Goal: Information Seeking & Learning: Compare options

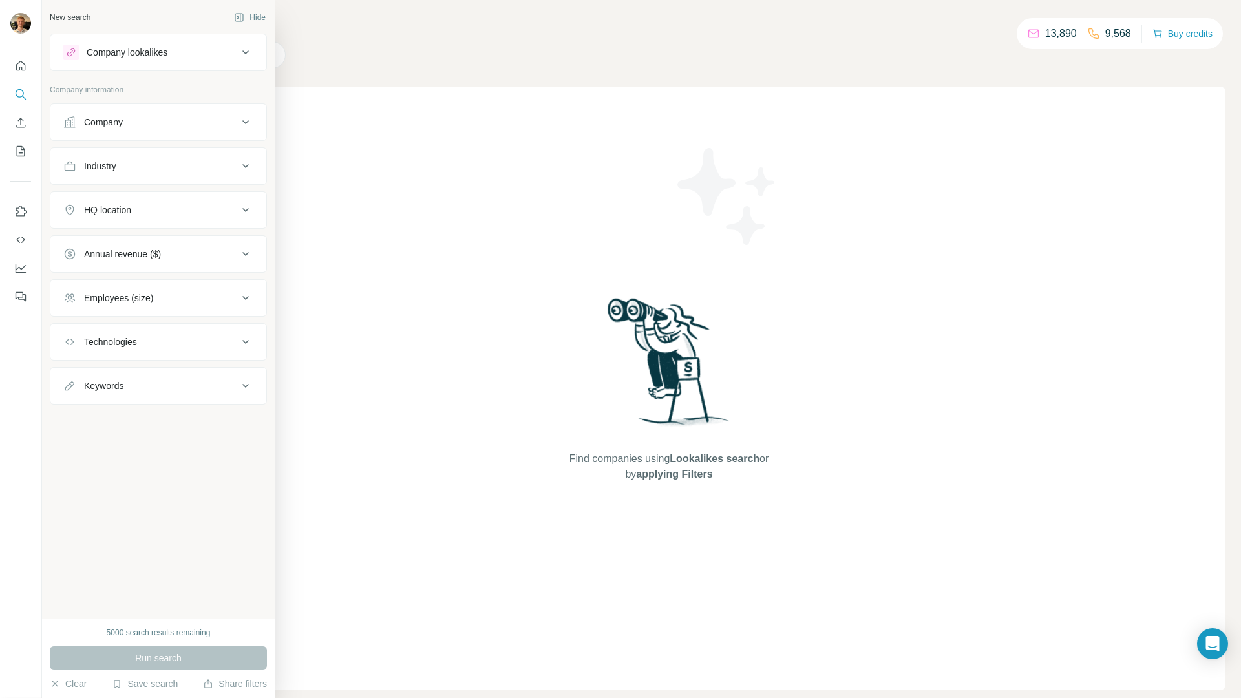
click at [145, 694] on div "5000 search results remaining Run search Clear Save search Share filters" at bounding box center [158, 657] width 233 height 79
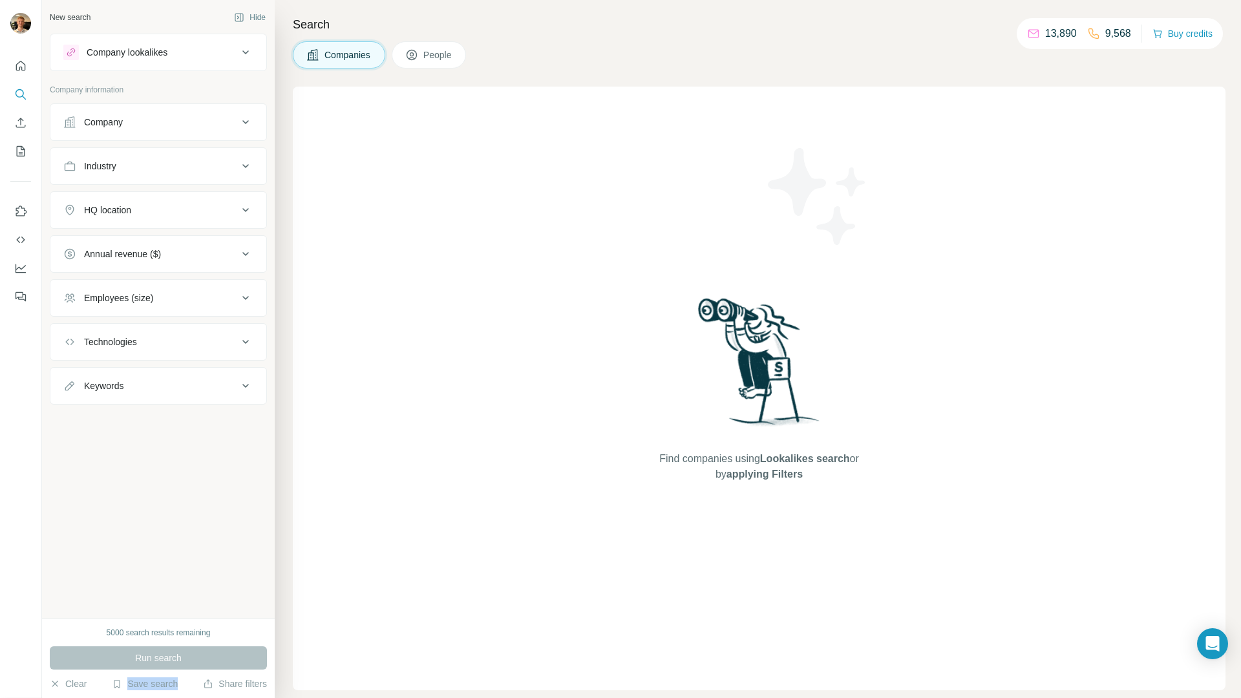
click at [147, 691] on div "Save search" at bounding box center [145, 685] width 66 height 16
click at [155, 670] on div "View my saved searches" at bounding box center [181, 661] width 136 height 26
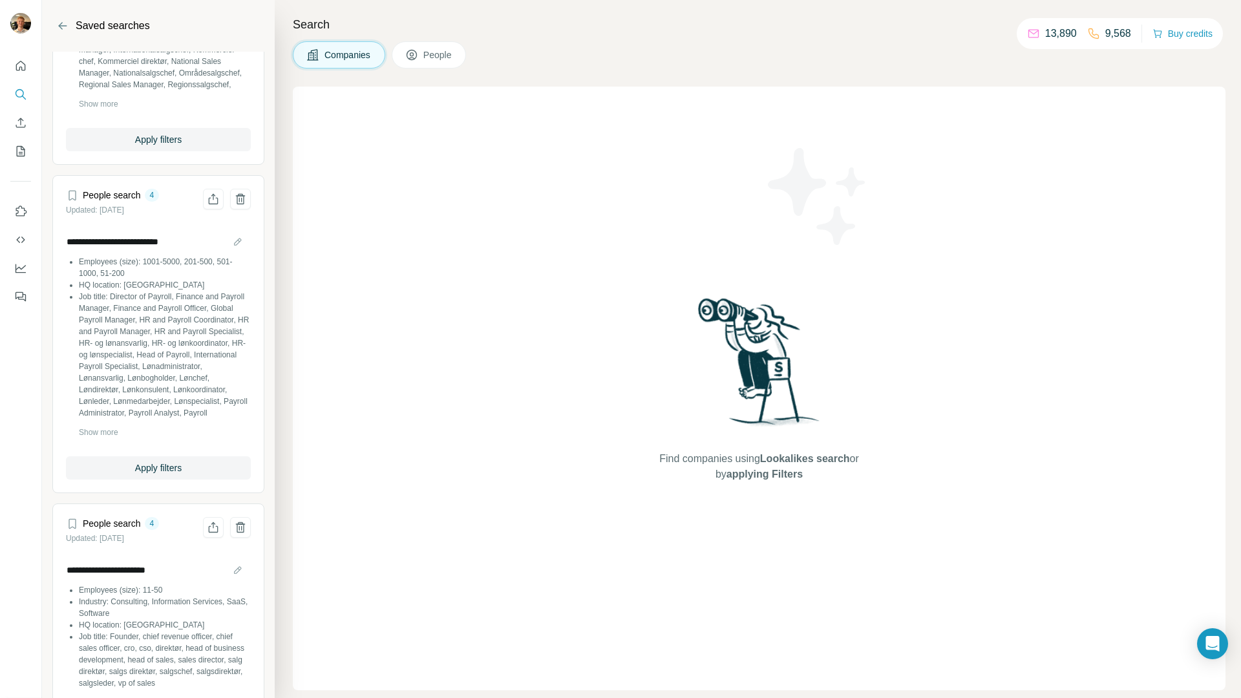
scroll to position [288, 0]
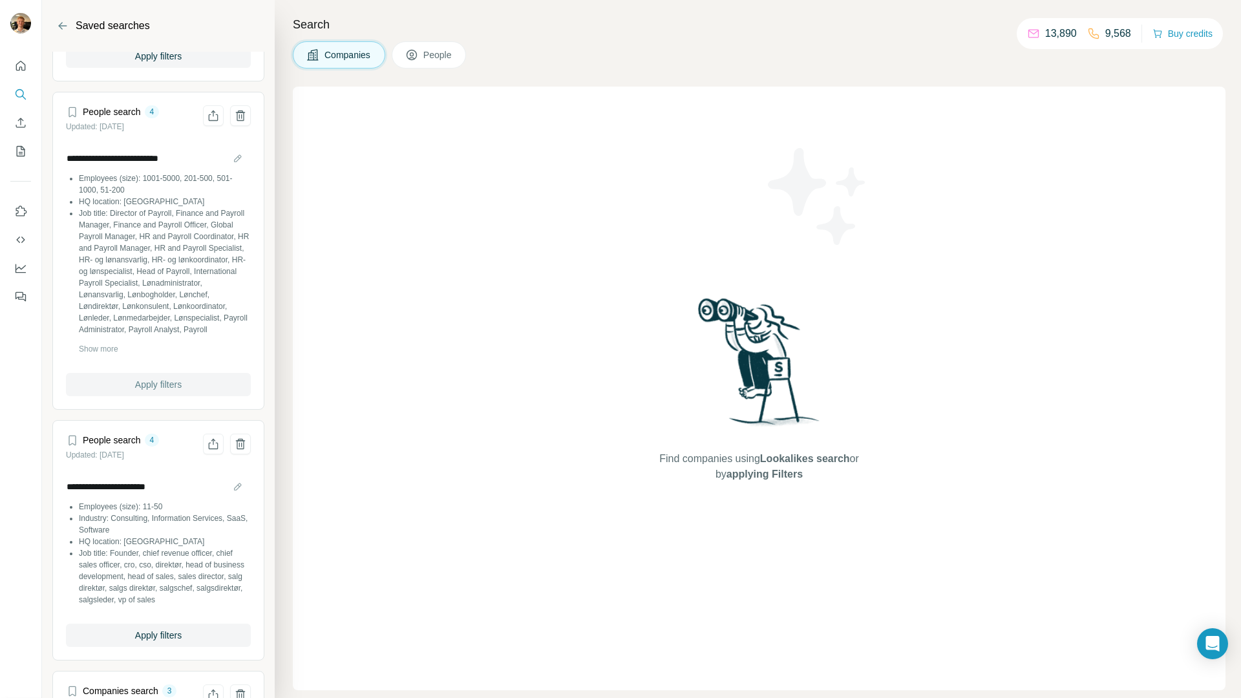
click at [155, 398] on article "**********" at bounding box center [158, 251] width 212 height 318
click at [164, 382] on span "Apply filters" at bounding box center [158, 384] width 47 height 13
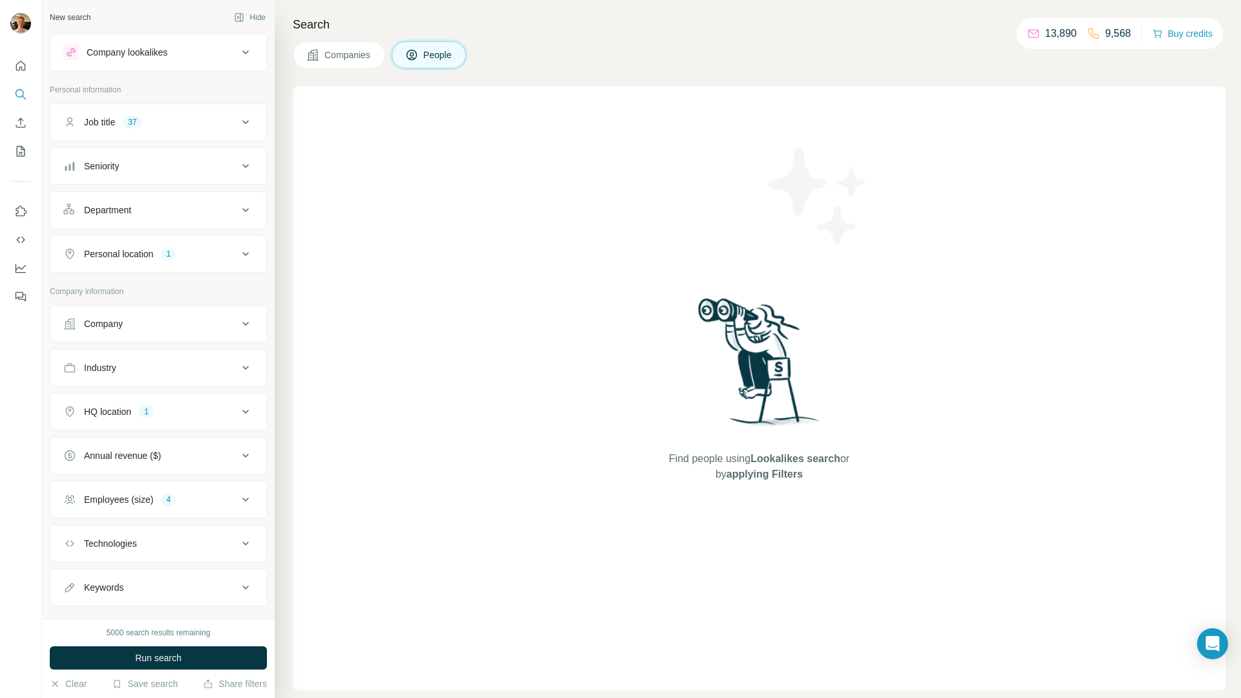
click at [152, 664] on span "Run search" at bounding box center [158, 657] width 47 height 13
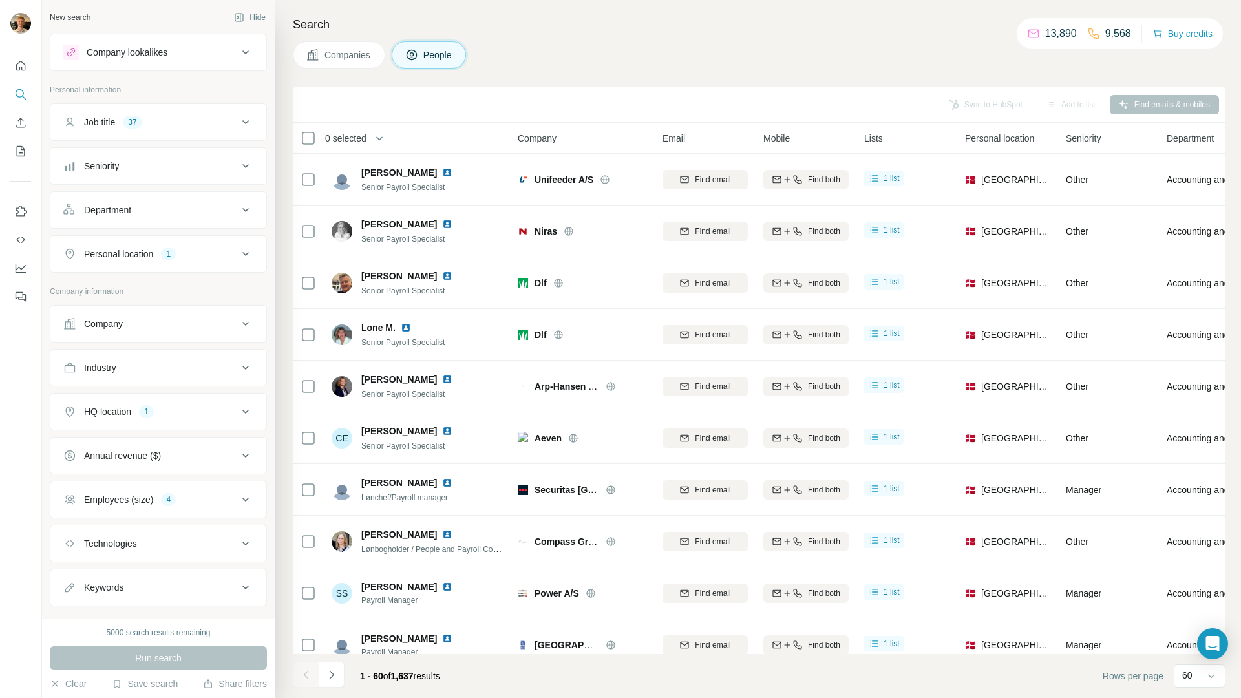
click at [349, 61] on button "Companies" at bounding box center [339, 54] width 92 height 27
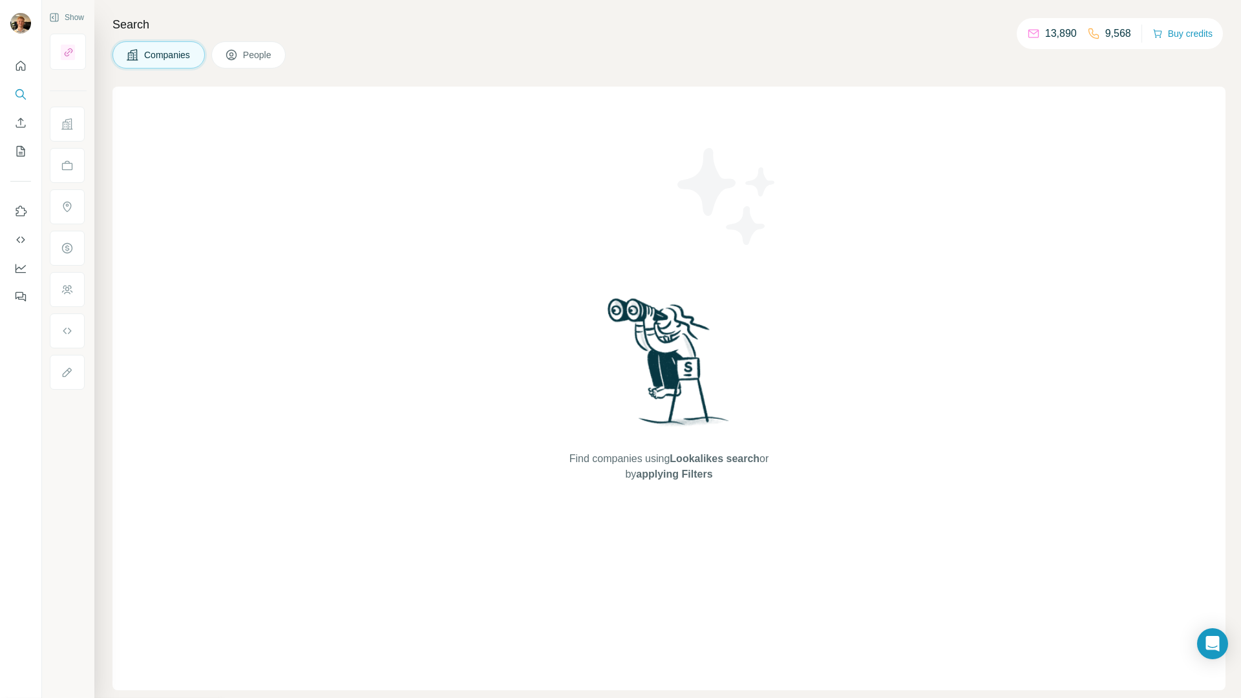
click at [285, 51] on button "People" at bounding box center [248, 54] width 75 height 27
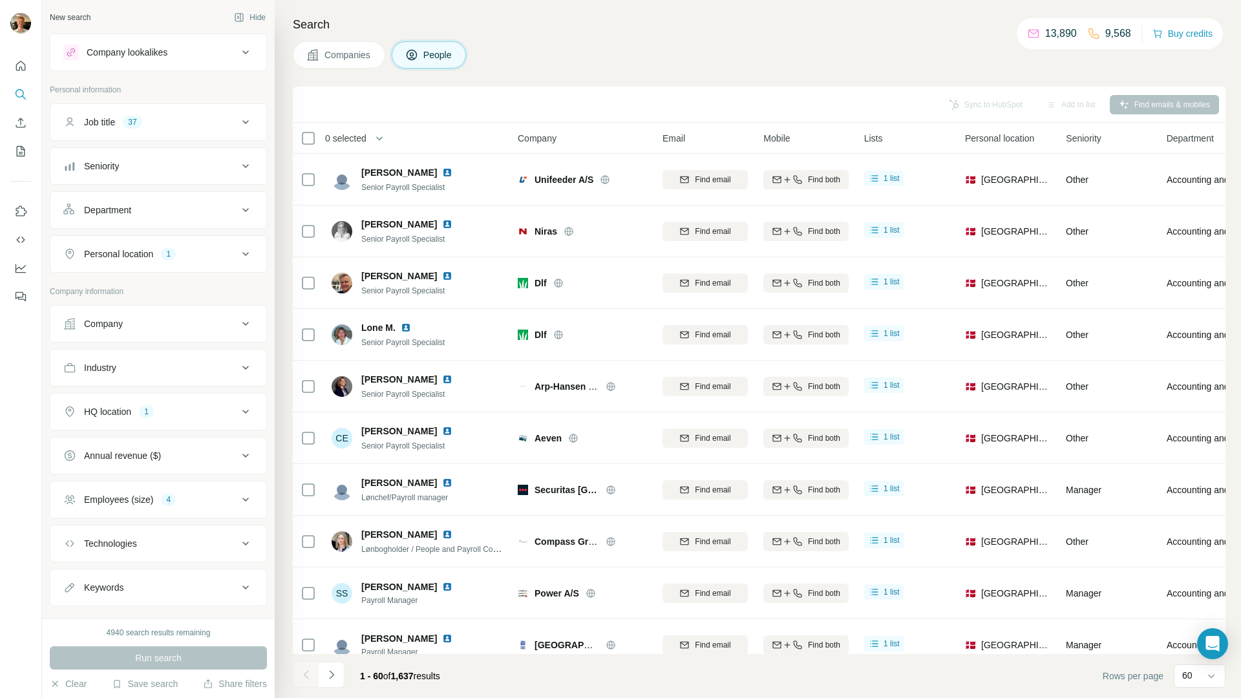
click at [207, 124] on div "Job title 37" at bounding box center [150, 122] width 174 height 13
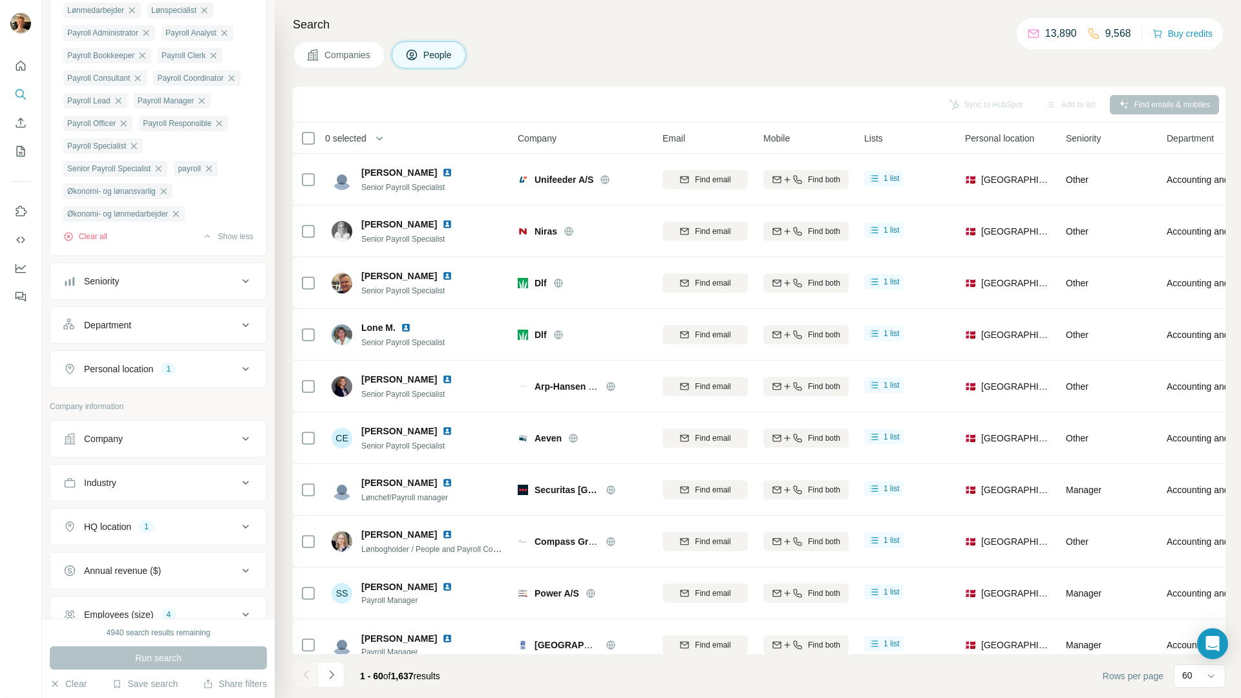
scroll to position [520, 0]
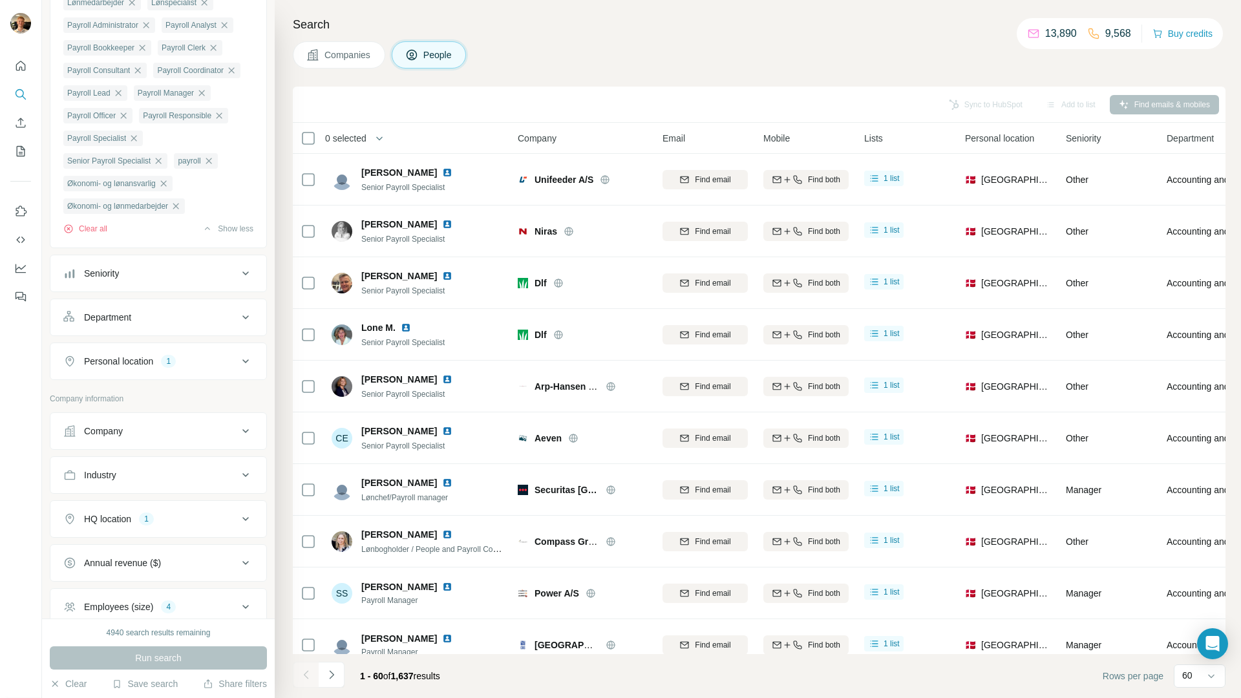
click at [238, 281] on icon at bounding box center [246, 274] width 16 height 16
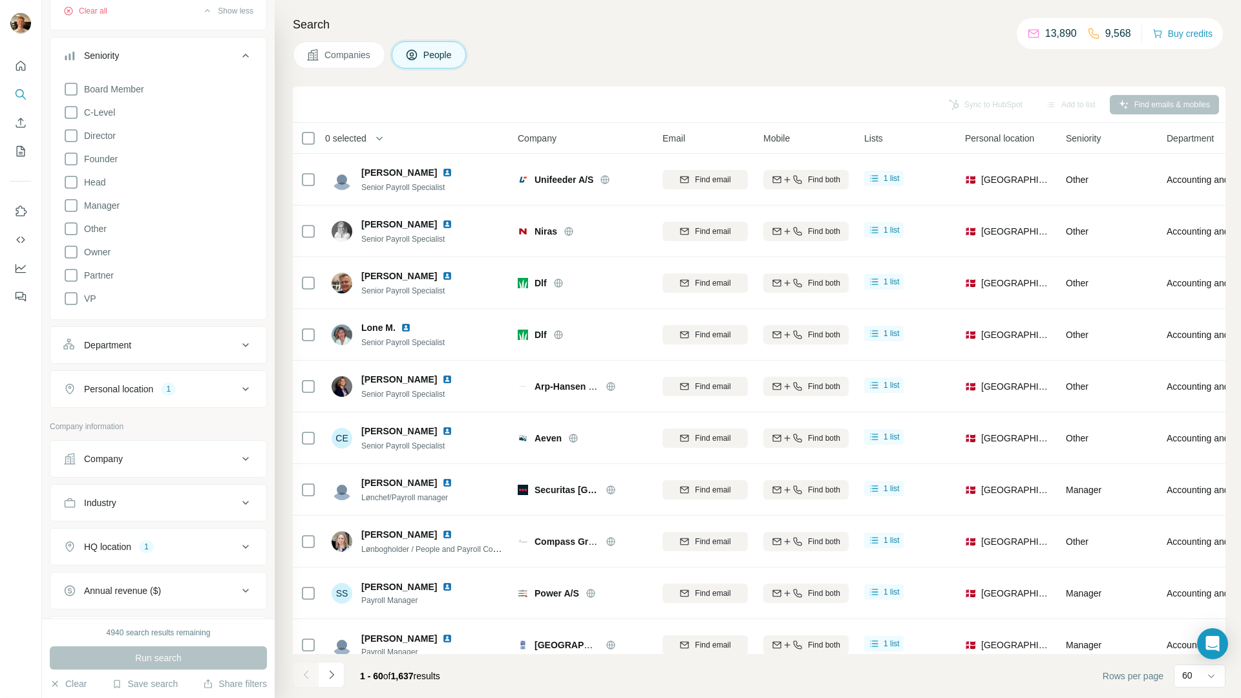
click at [143, 352] on div "Department" at bounding box center [150, 345] width 174 height 13
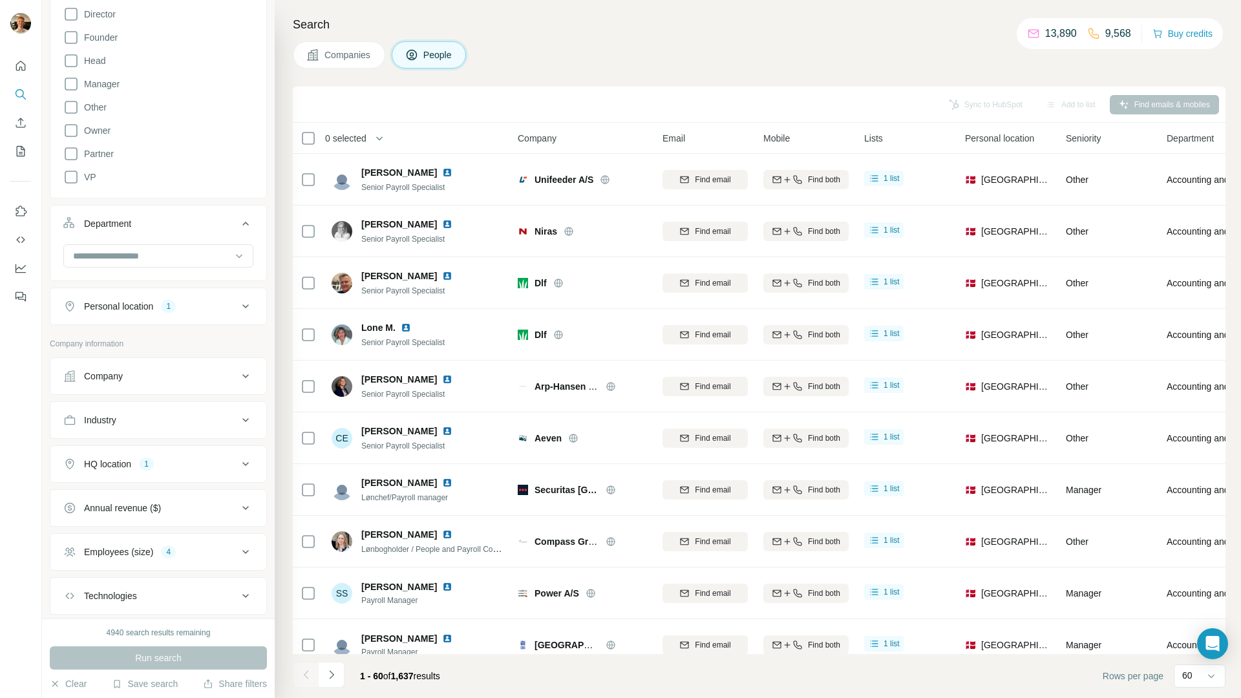
click at [90, 263] on input at bounding box center [152, 256] width 160 height 14
click at [167, 230] on div "Department" at bounding box center [150, 223] width 174 height 13
click at [111, 274] on div "Personal location" at bounding box center [118, 267] width 69 height 13
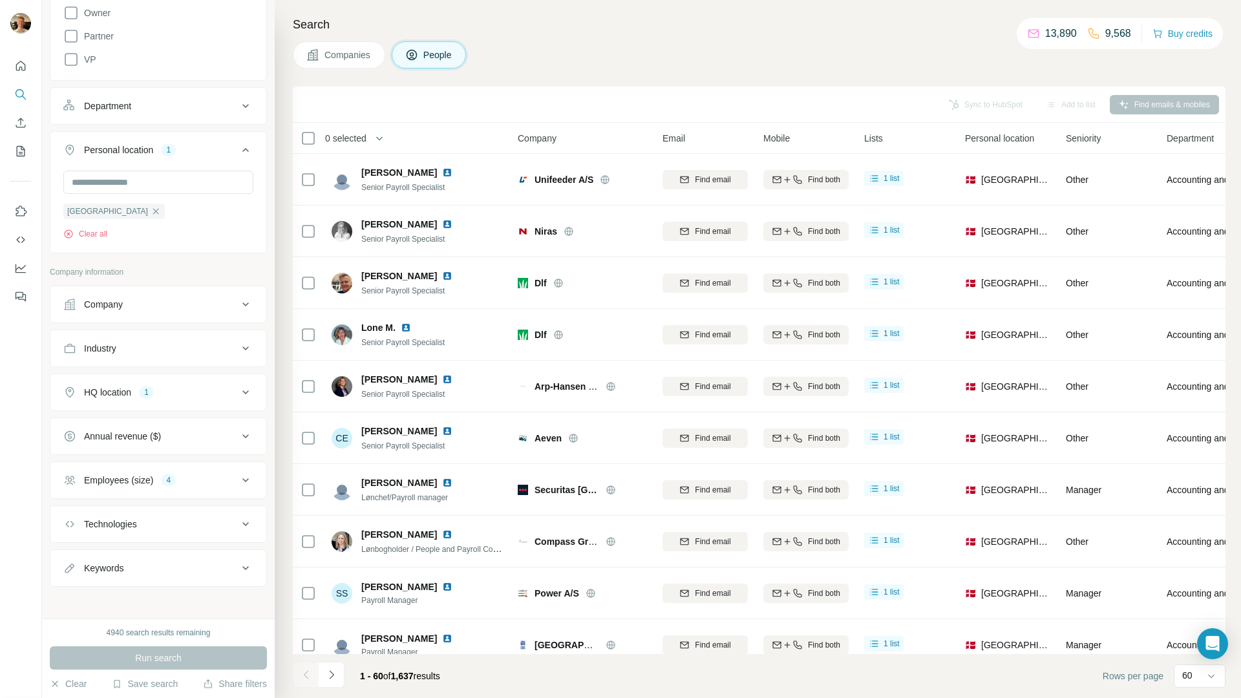
scroll to position [978, 0]
click at [129, 319] on button "Company" at bounding box center [158, 303] width 216 height 31
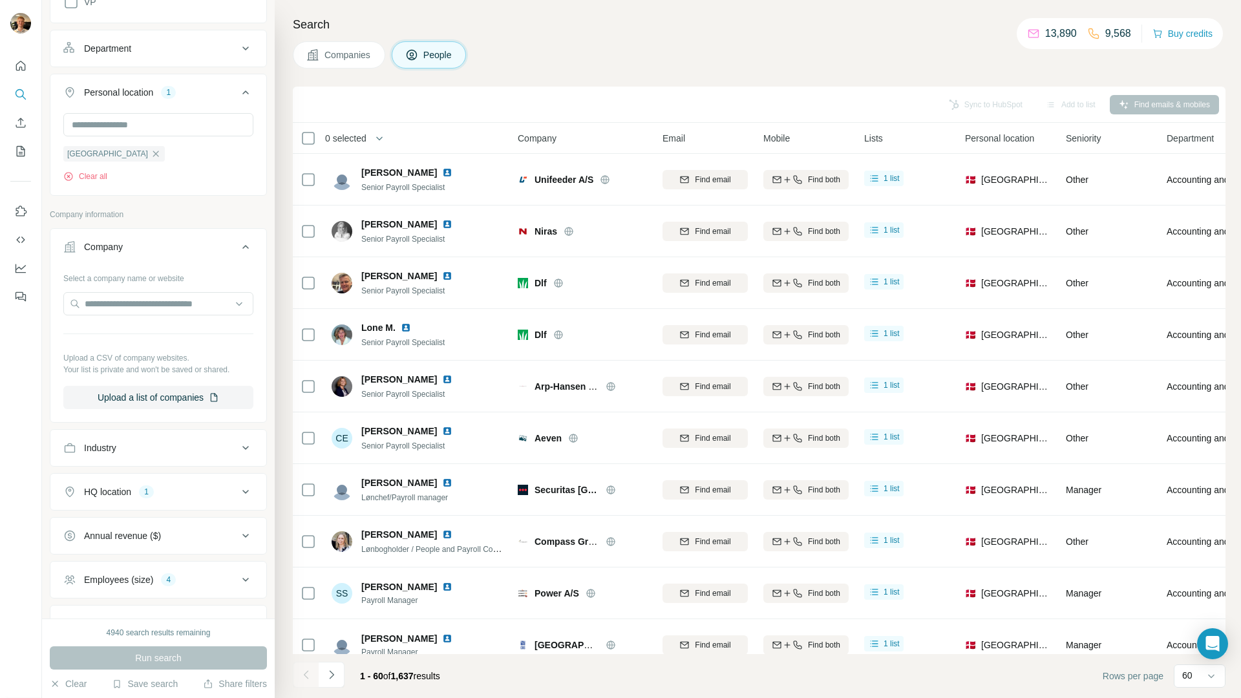
scroll to position [1083, 0]
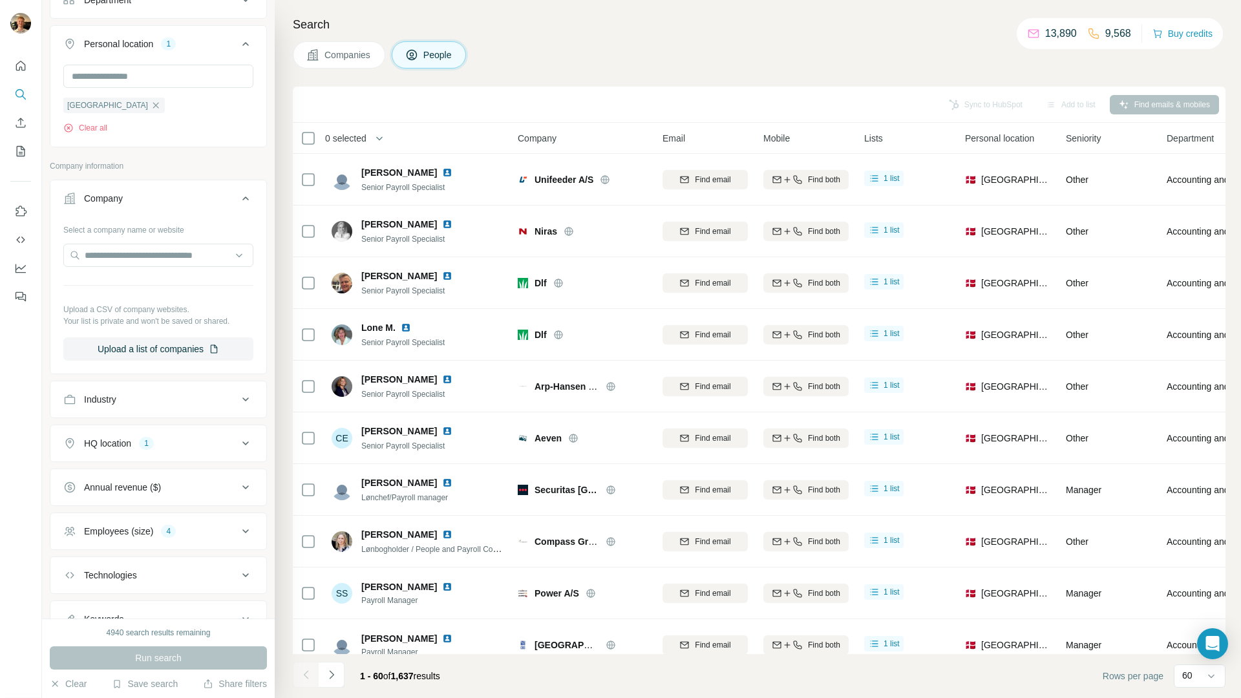
click at [173, 406] on div "Industry" at bounding box center [150, 399] width 174 height 13
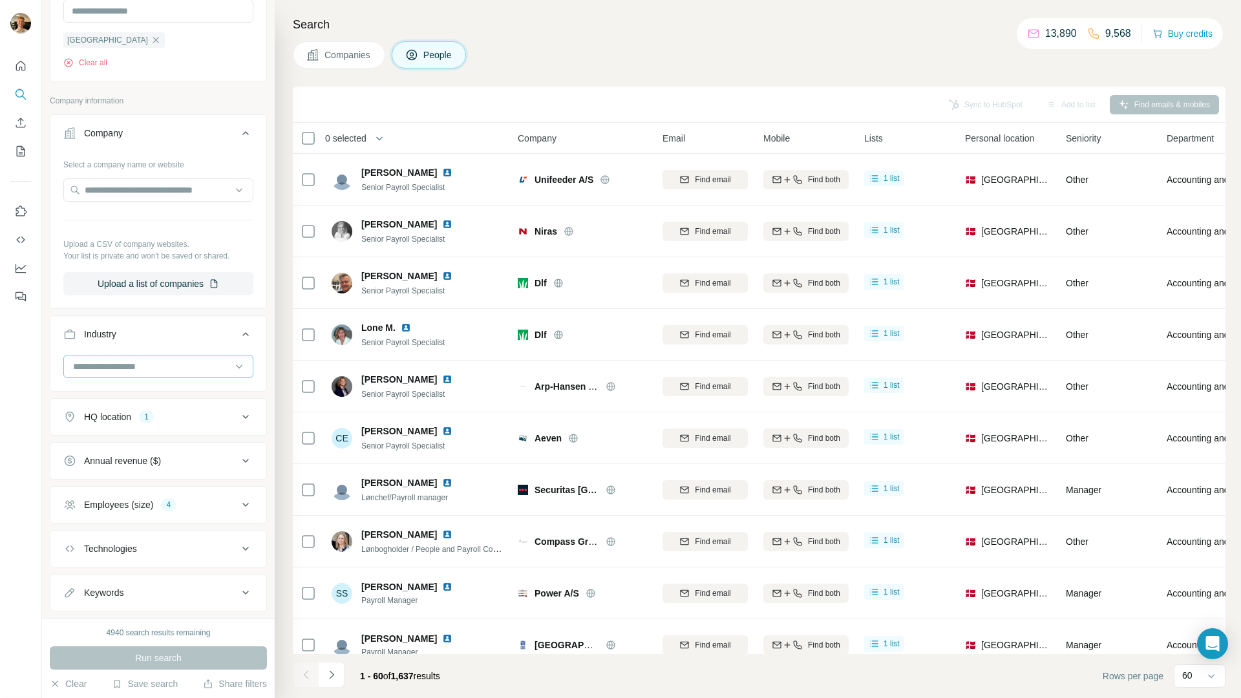
click at [137, 374] on input at bounding box center [152, 366] width 160 height 14
click at [124, 374] on input at bounding box center [152, 366] width 160 height 14
click at [174, 377] on div at bounding box center [152, 366] width 160 height 22
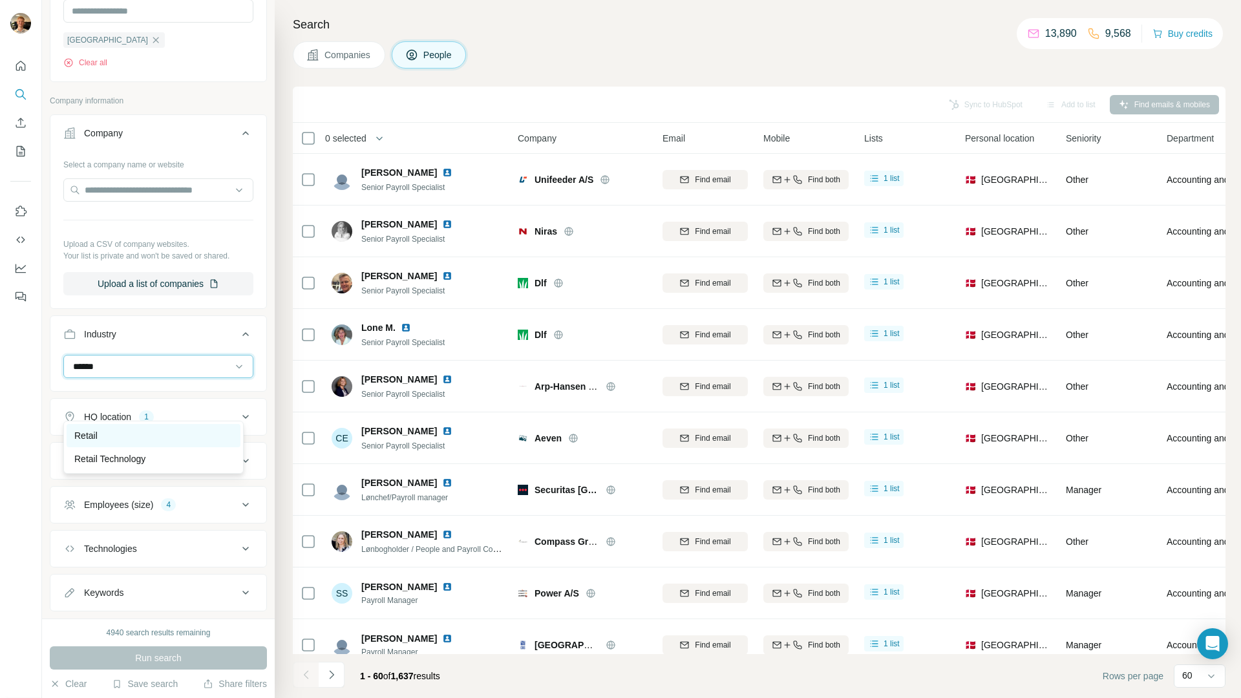
type input "******"
click at [148, 426] on div "Retail" at bounding box center [154, 435] width 174 height 23
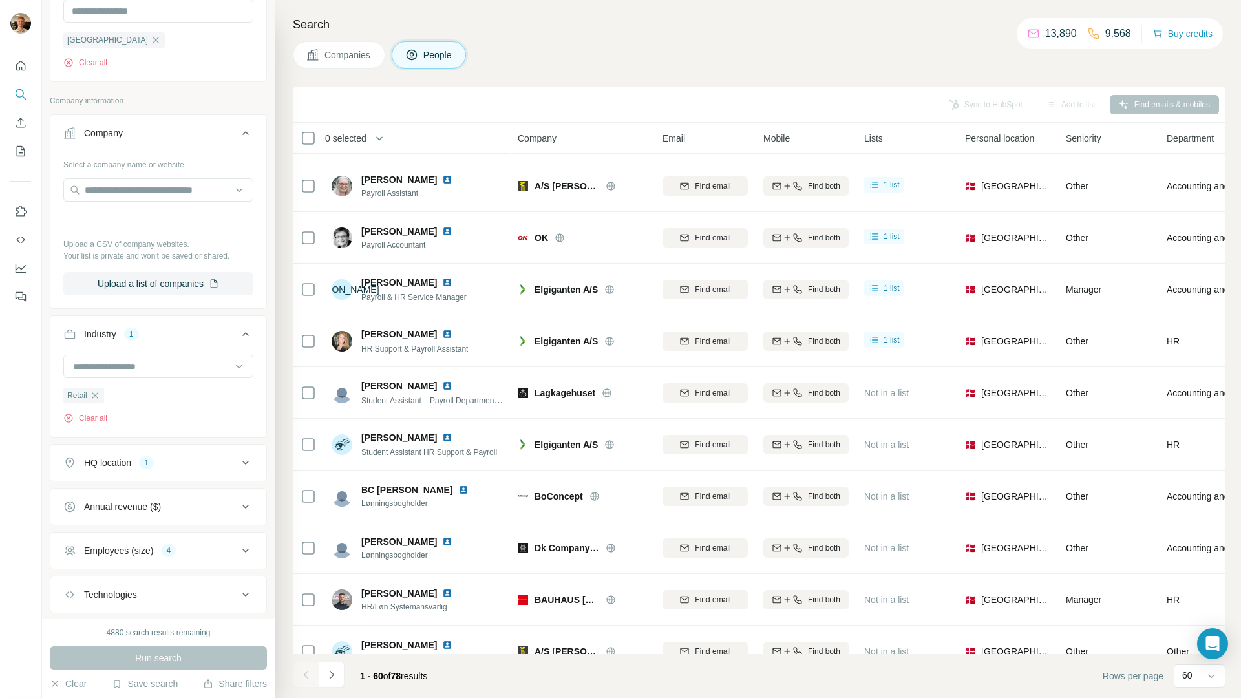
scroll to position [845, 0]
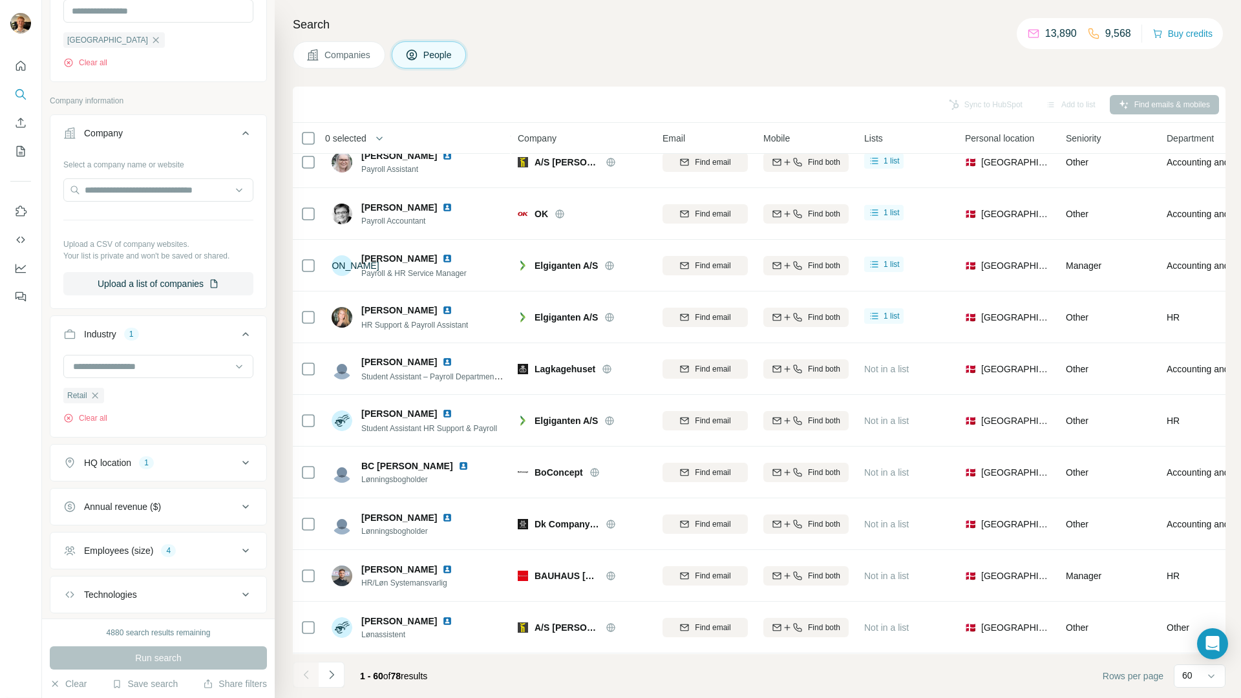
click at [96, 401] on icon "button" at bounding box center [95, 395] width 10 height 10
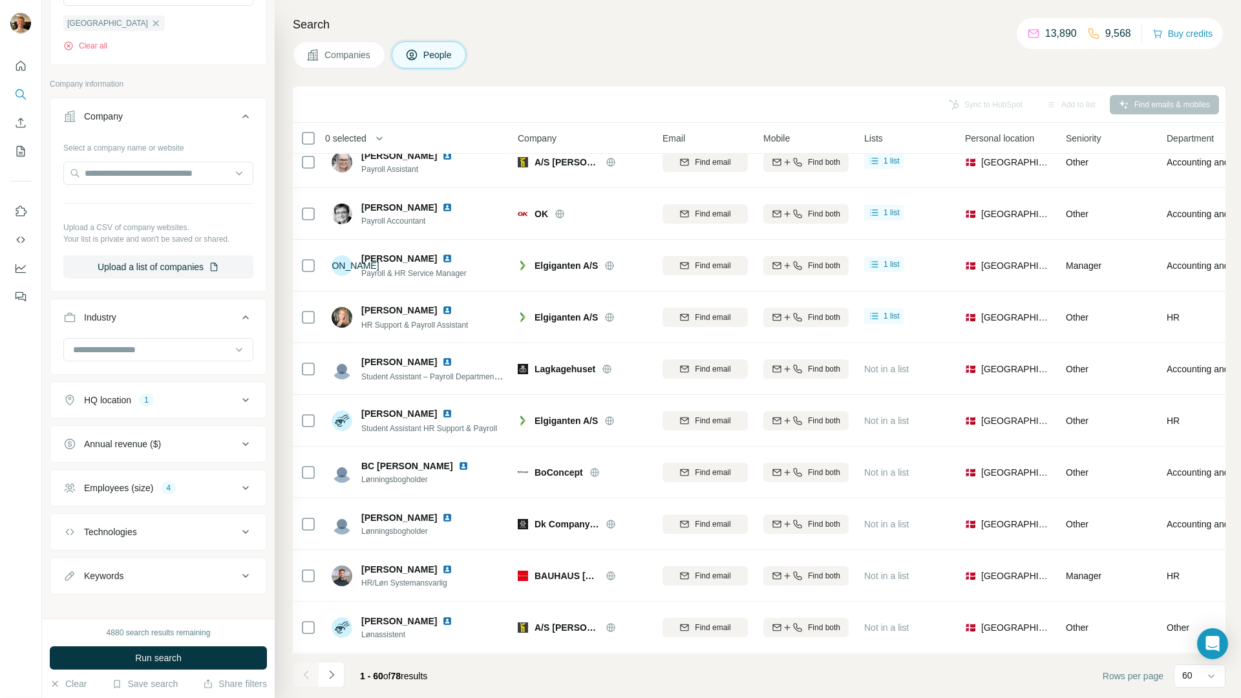
scroll to position [1173, 0]
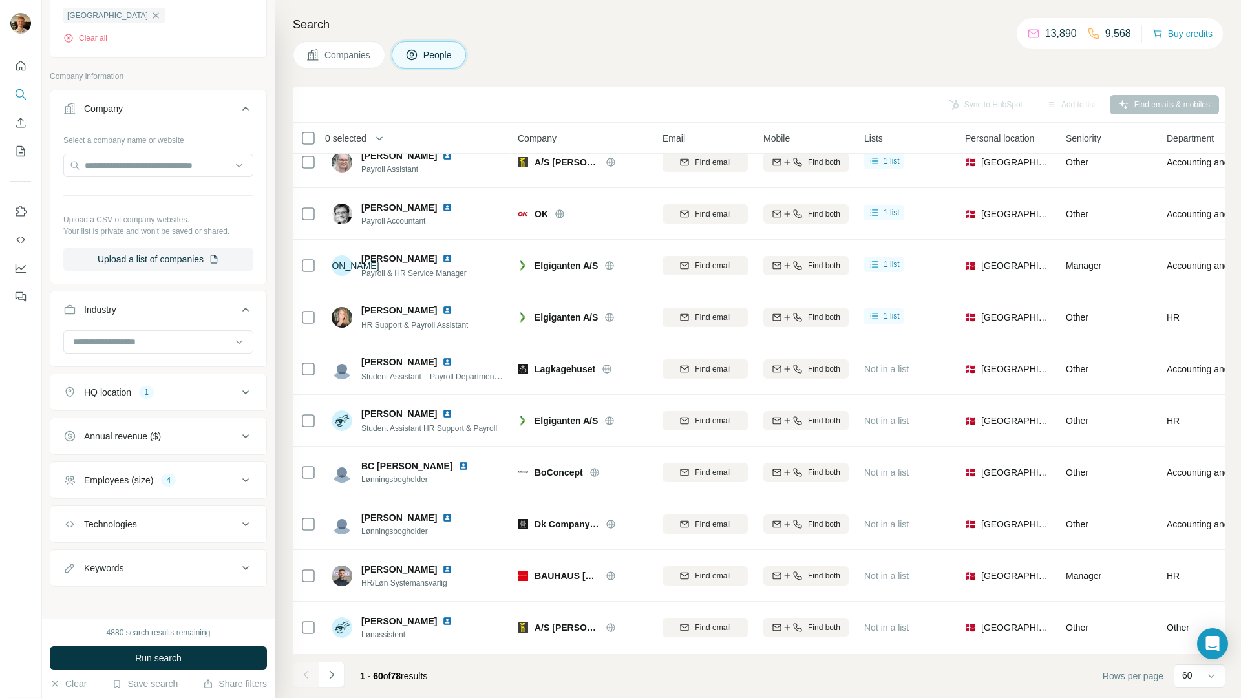
click at [184, 487] on div "Employees (size) 4" at bounding box center [150, 480] width 174 height 13
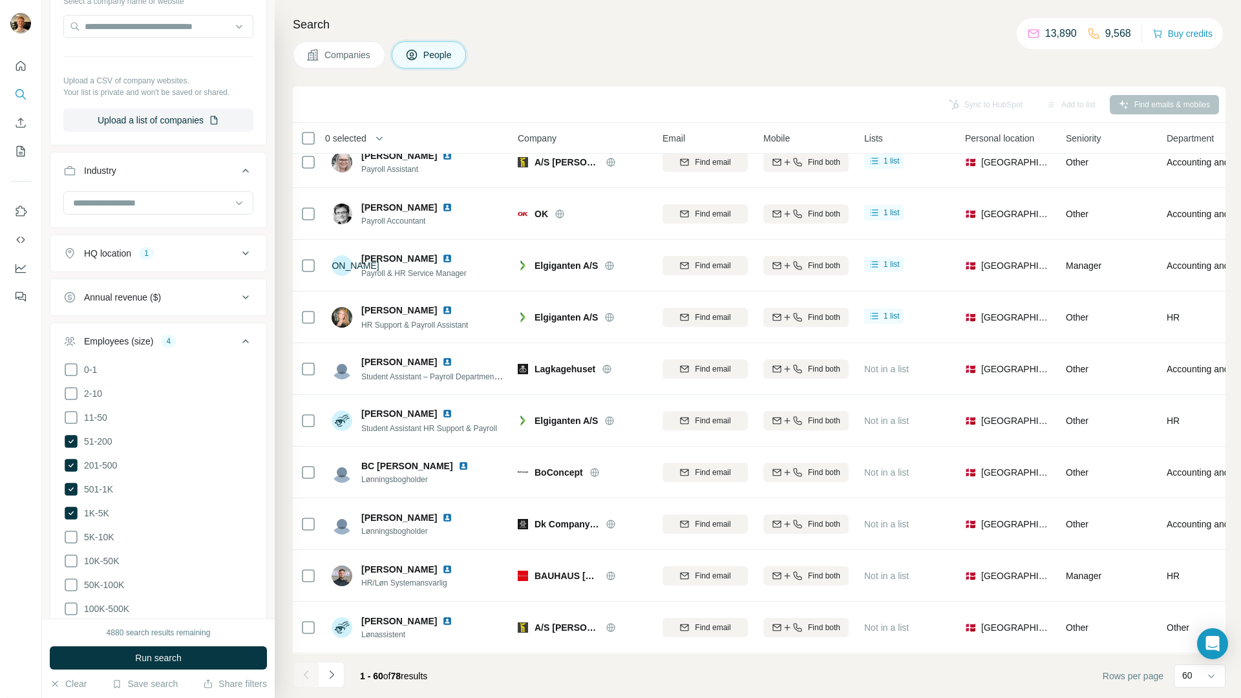
scroll to position [1316, 0]
click at [101, 540] on span "5K-10K" at bounding box center [97, 533] width 36 height 13
click at [107, 444] on span "51-200" at bounding box center [96, 437] width 34 height 13
click at [98, 540] on span "5K-10K" at bounding box center [97, 533] width 36 height 13
click at [95, 444] on span "51-200" at bounding box center [96, 437] width 34 height 13
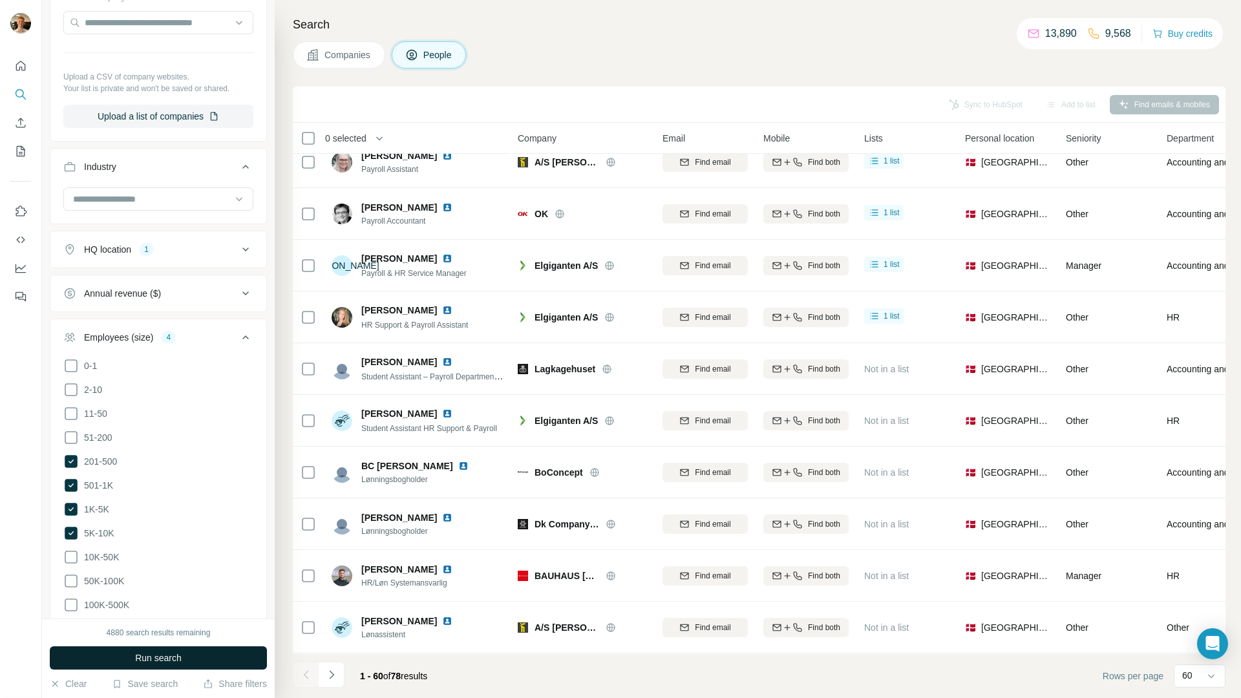
click at [117, 659] on button "Run search" at bounding box center [158, 657] width 217 height 23
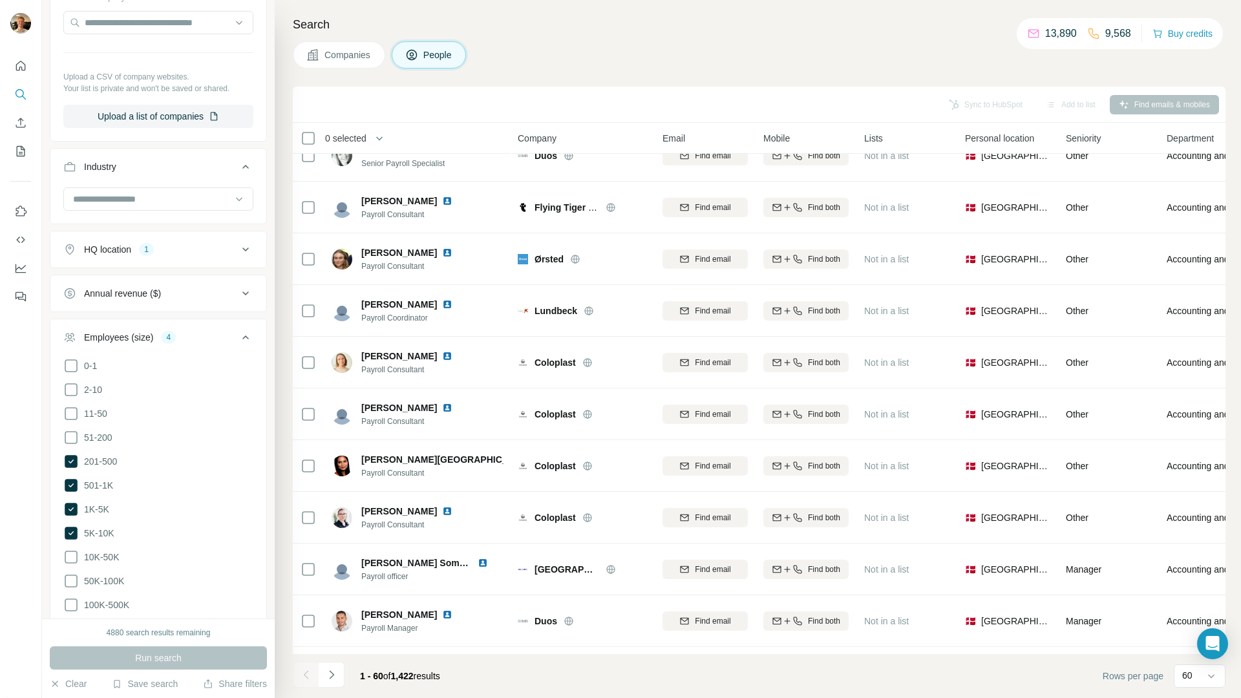
scroll to position [845, 0]
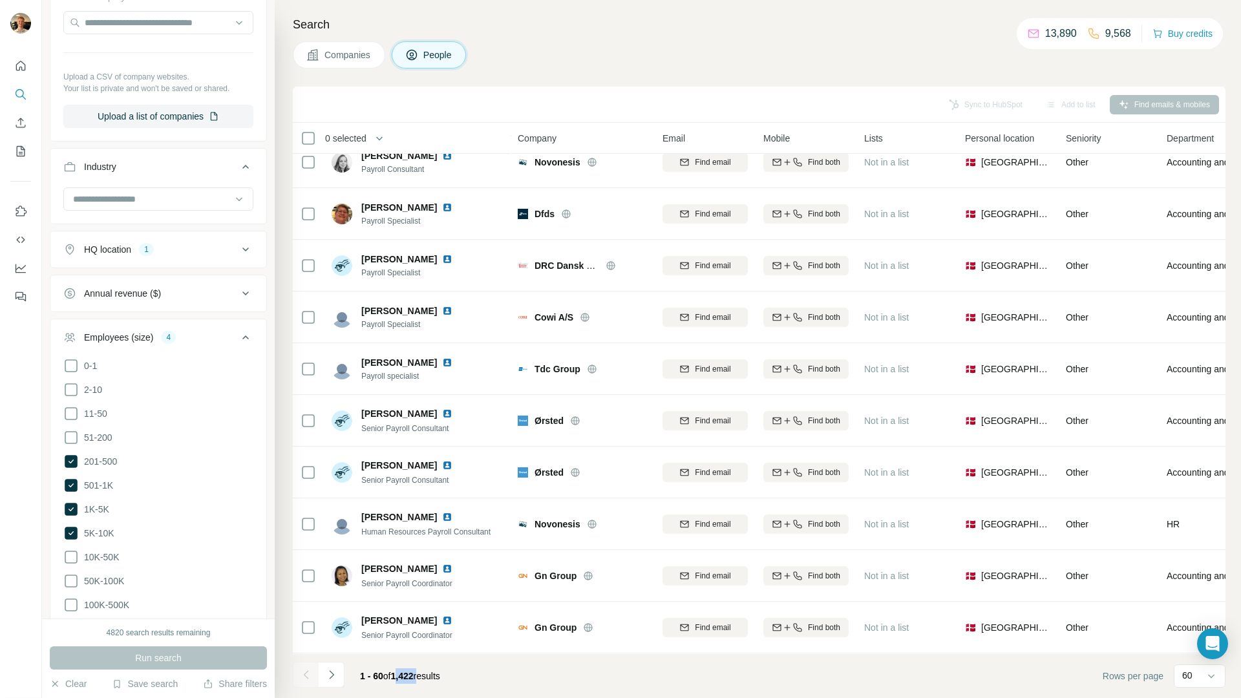
drag, startPoint x: 418, startPoint y: 672, endPoint x: 429, endPoint y: 671, distance: 11.1
click at [430, 671] on span "1 - 60 of 1,422 results" at bounding box center [400, 676] width 80 height 10
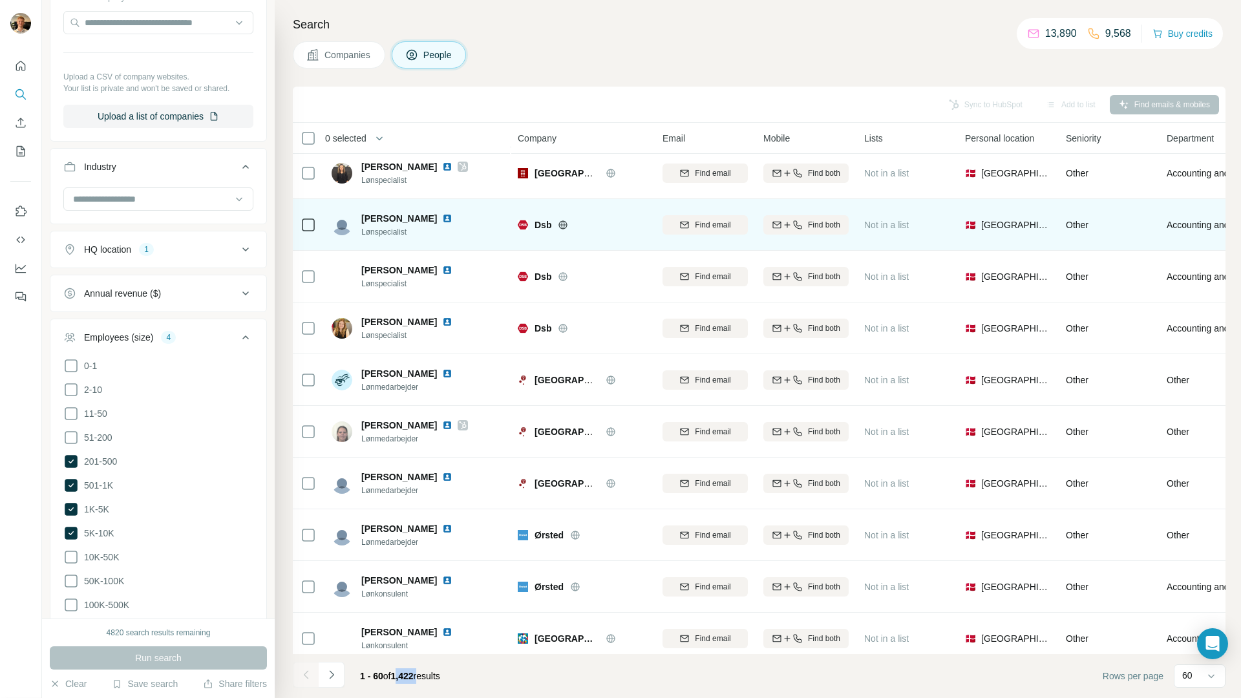
scroll to position [1681, 0]
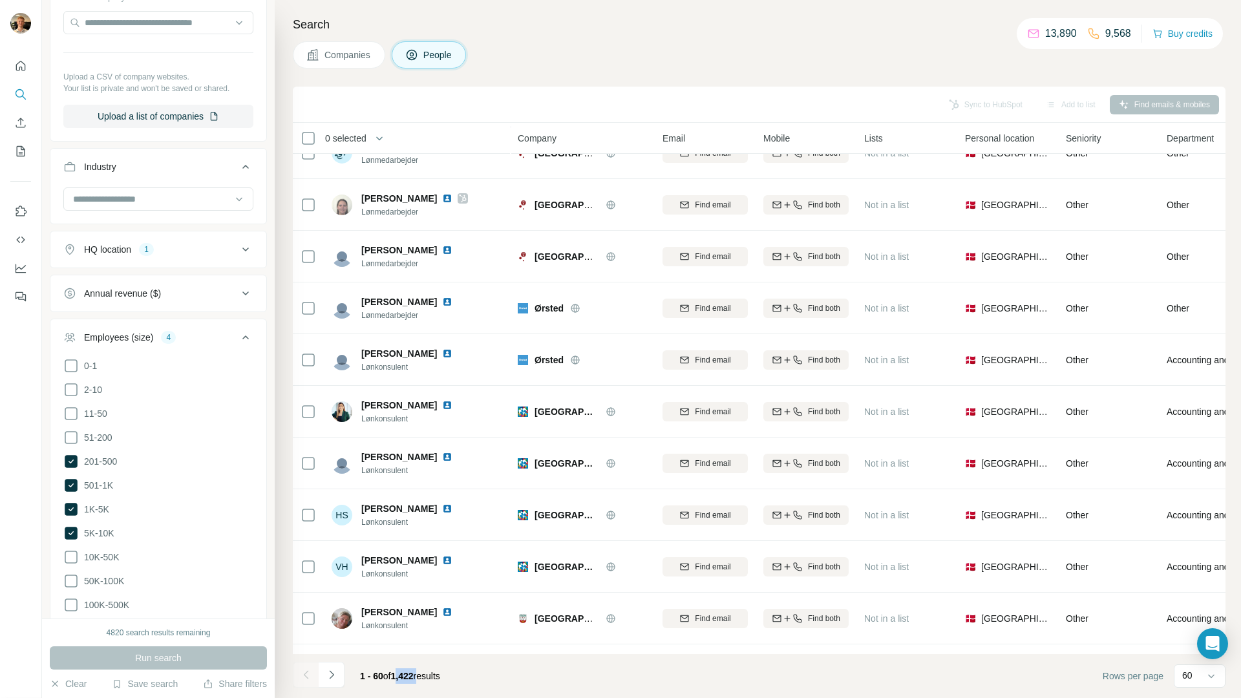
drag, startPoint x: 416, startPoint y: 677, endPoint x: 411, endPoint y: 660, distance: 17.6
click at [414, 677] on span "1,422" at bounding box center [402, 676] width 23 height 10
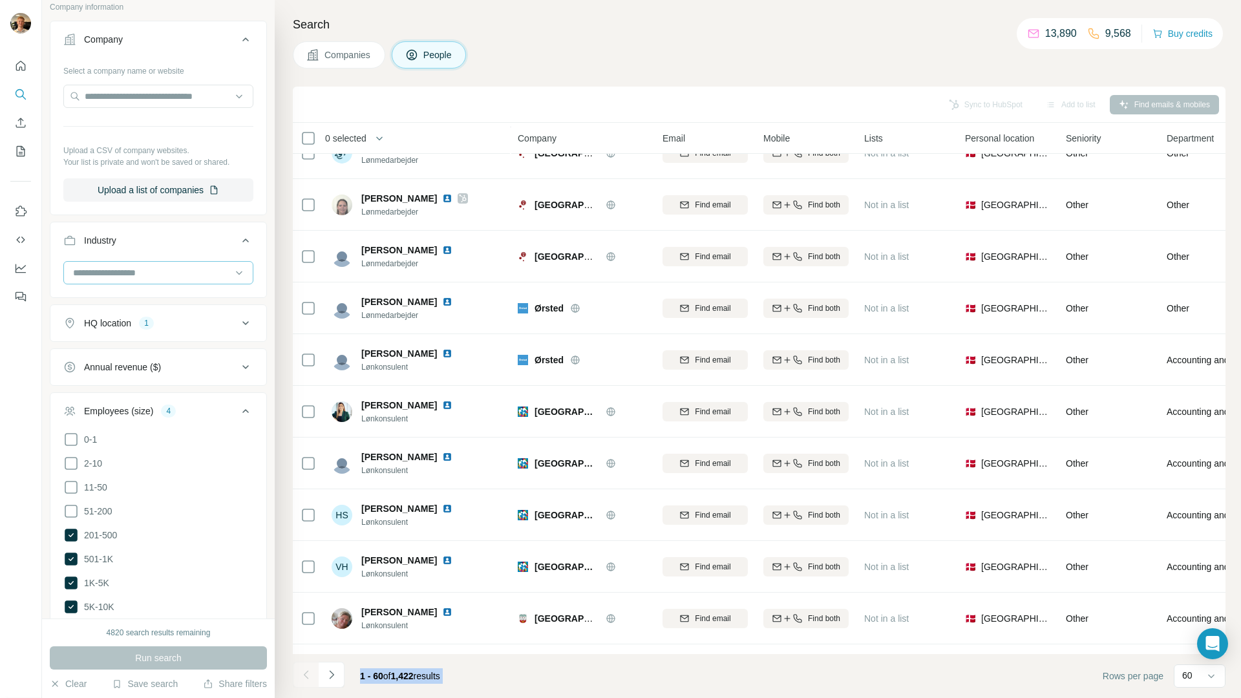
scroll to position [1194, 0]
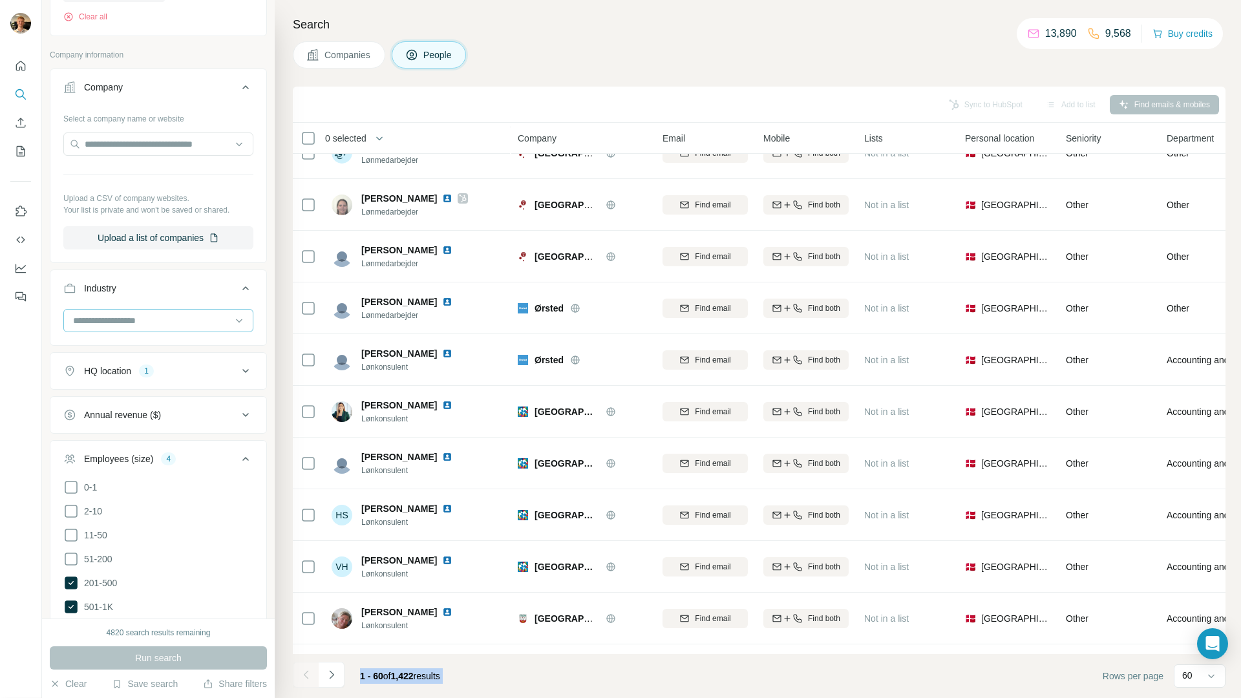
click at [107, 332] on div at bounding box center [152, 321] width 160 height 22
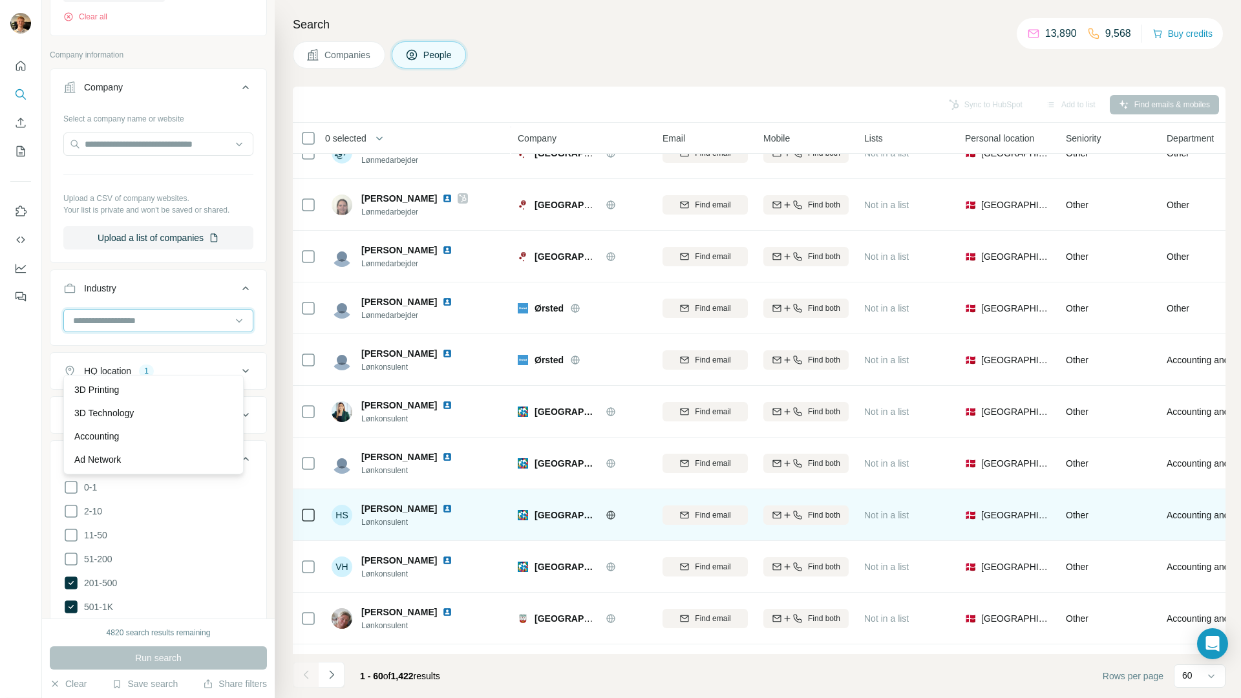
click at [143, 328] on input at bounding box center [152, 320] width 160 height 14
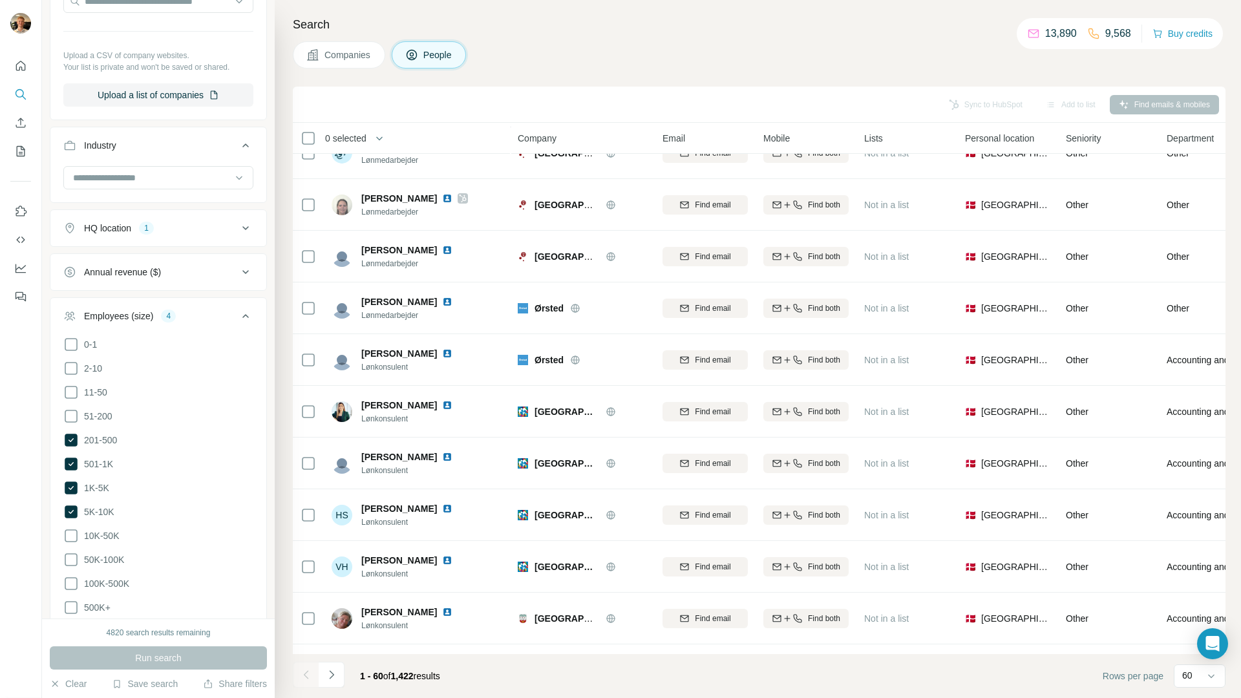
scroll to position [1524, 0]
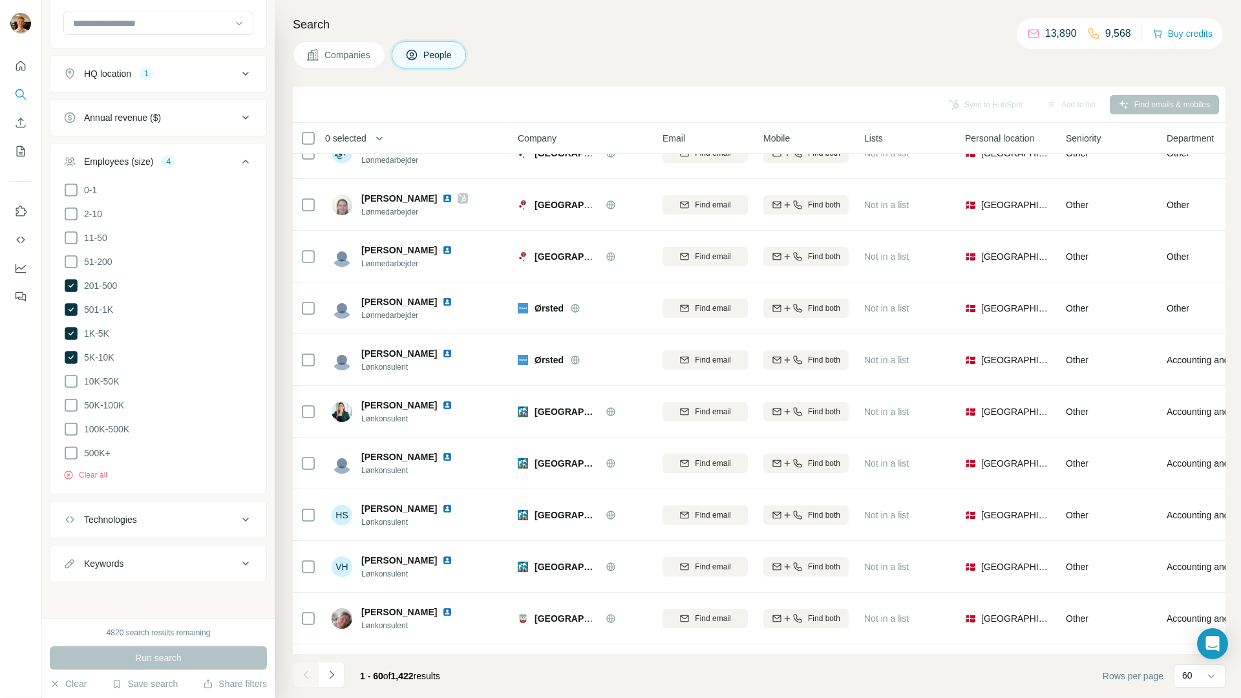
click at [118, 521] on div "Technologies" at bounding box center [110, 519] width 53 height 13
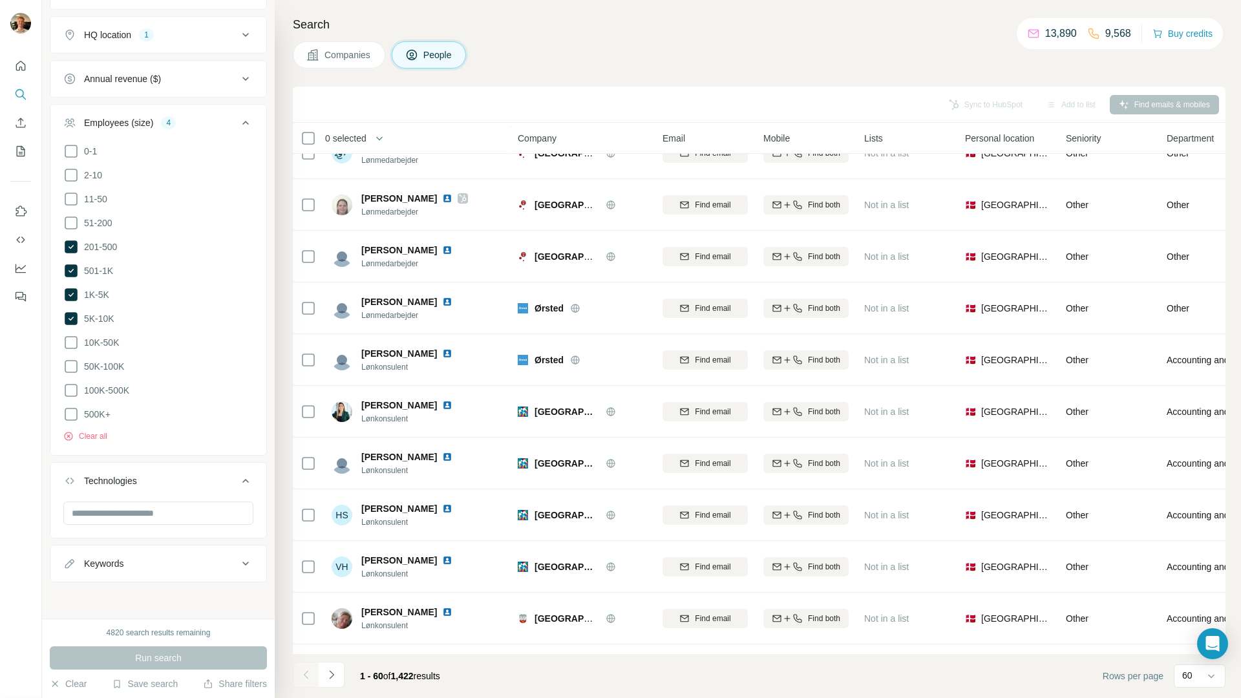
scroll to position [1563, 0]
drag, startPoint x: 174, startPoint y: 565, endPoint x: 111, endPoint y: 543, distance: 67.3
click at [175, 565] on div "Keywords" at bounding box center [150, 563] width 174 height 13
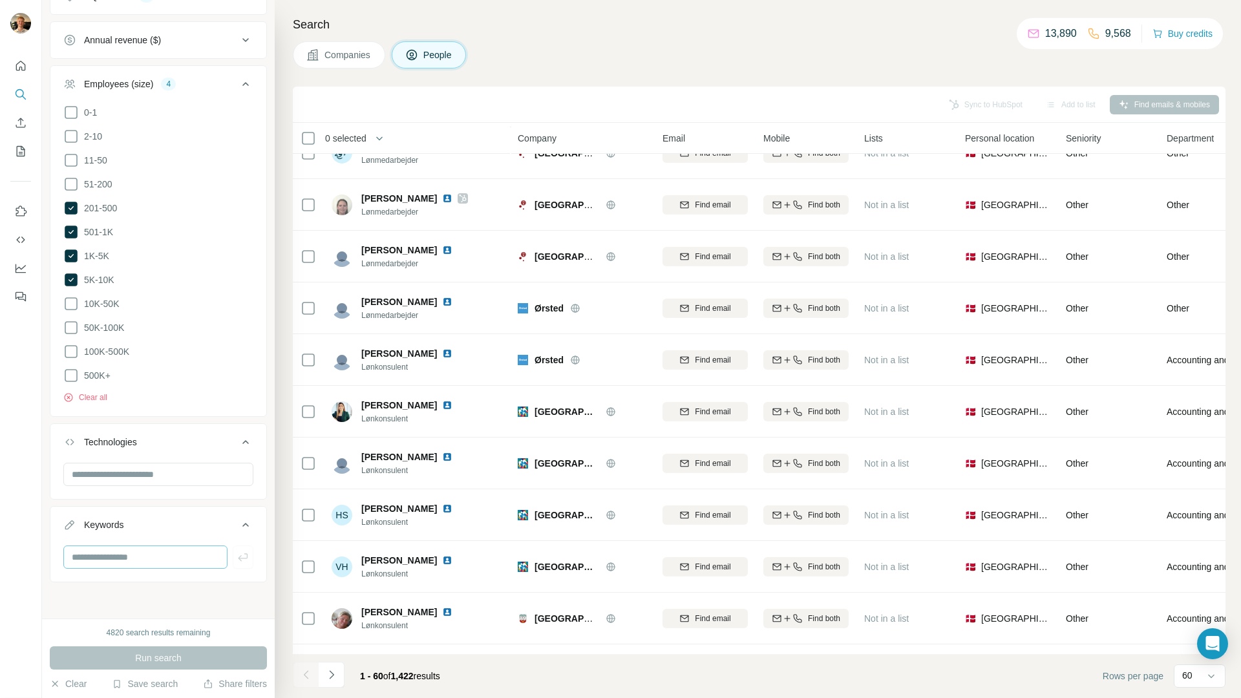
scroll to position [1601, 0]
click at [149, 548] on input "text" at bounding box center [145, 556] width 164 height 23
type input "***"
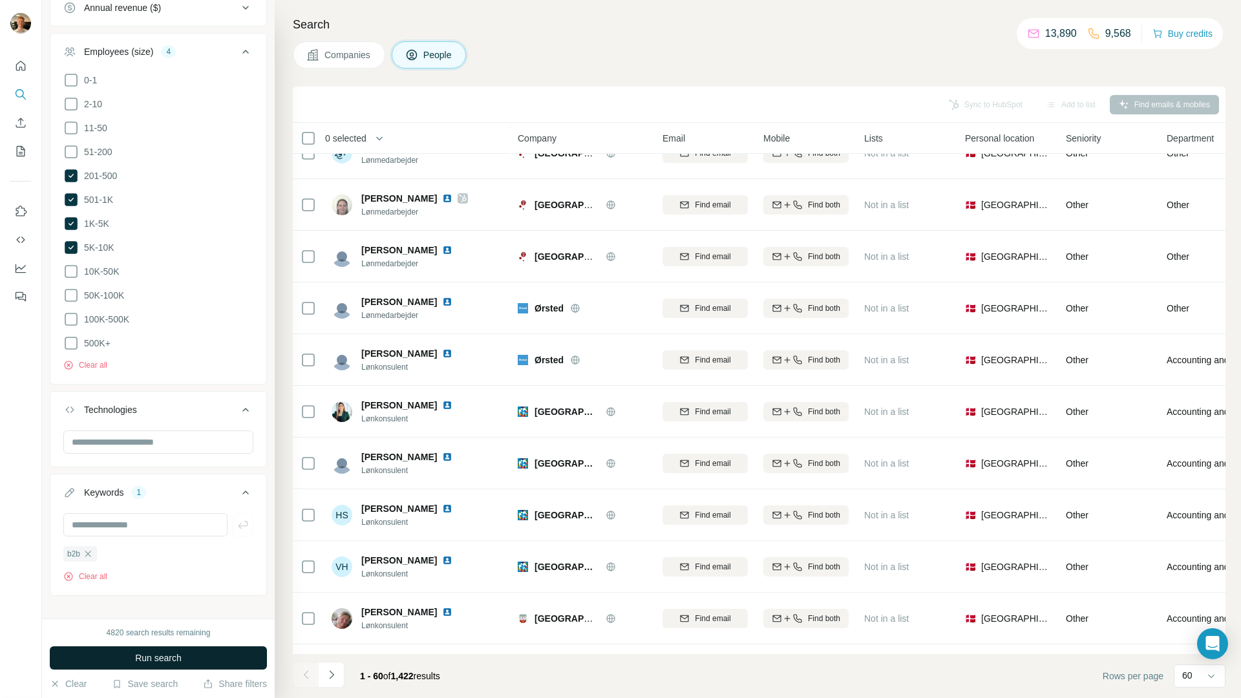
click at [112, 665] on button "Run search" at bounding box center [158, 657] width 217 height 23
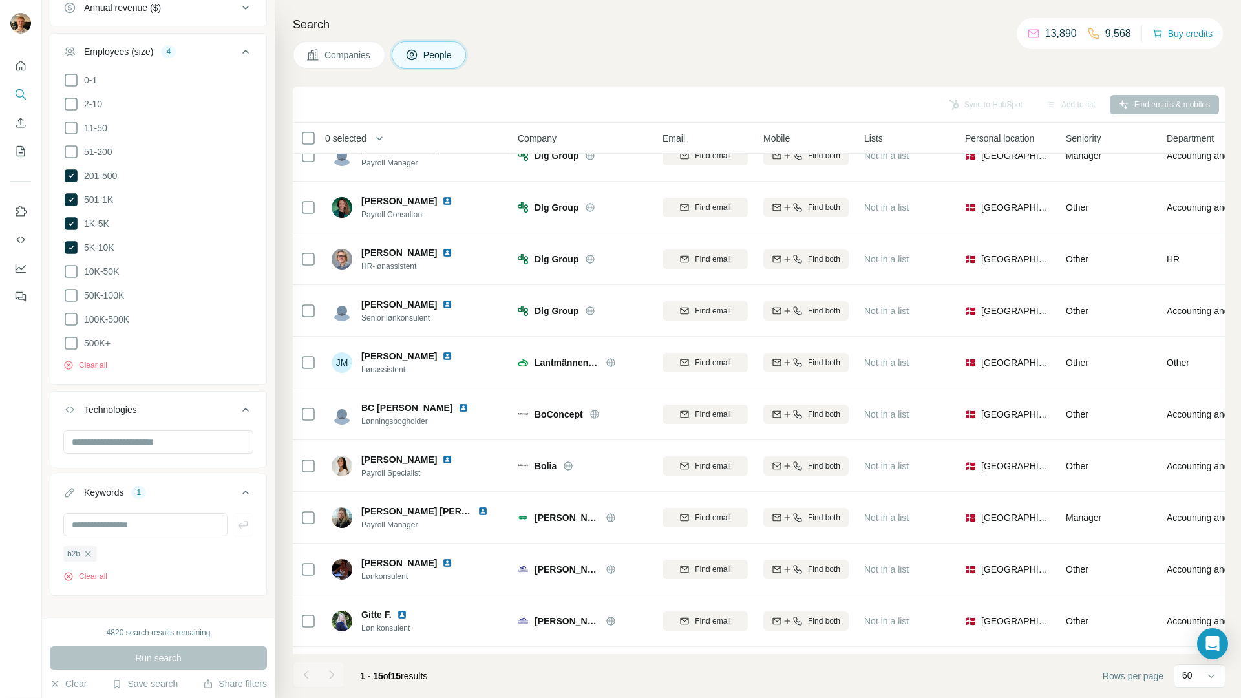
scroll to position [282, 0]
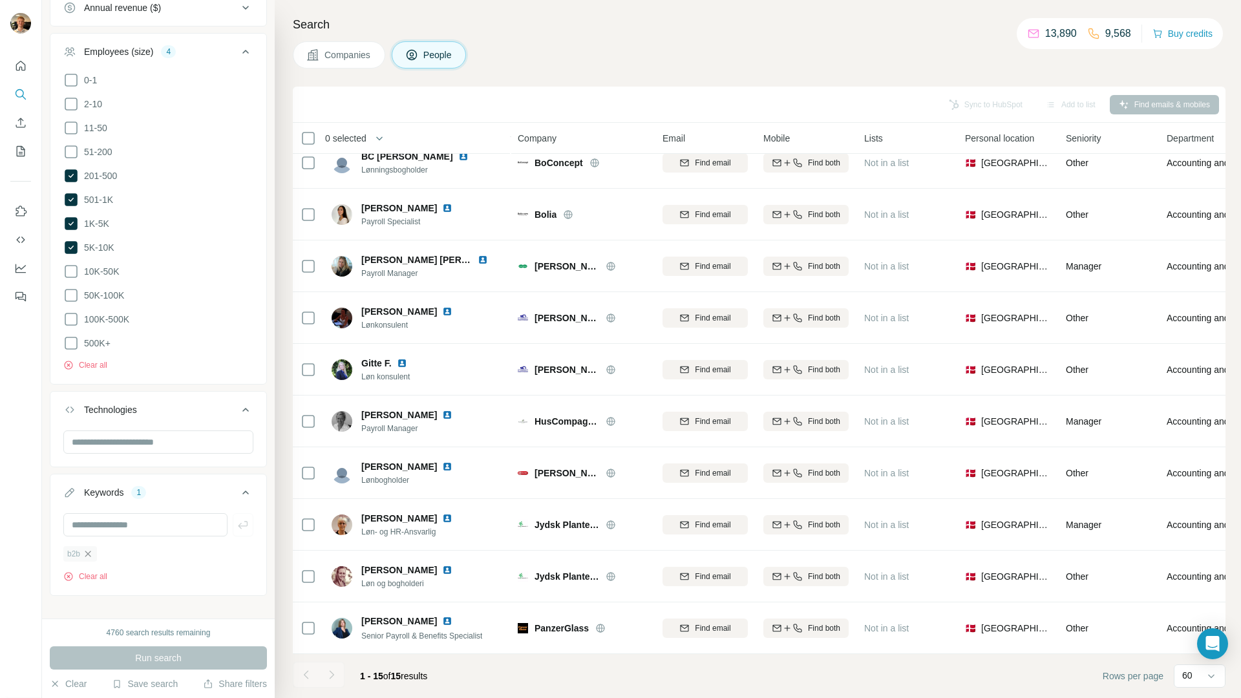
click at [90, 559] on icon "button" at bounding box center [88, 554] width 10 height 10
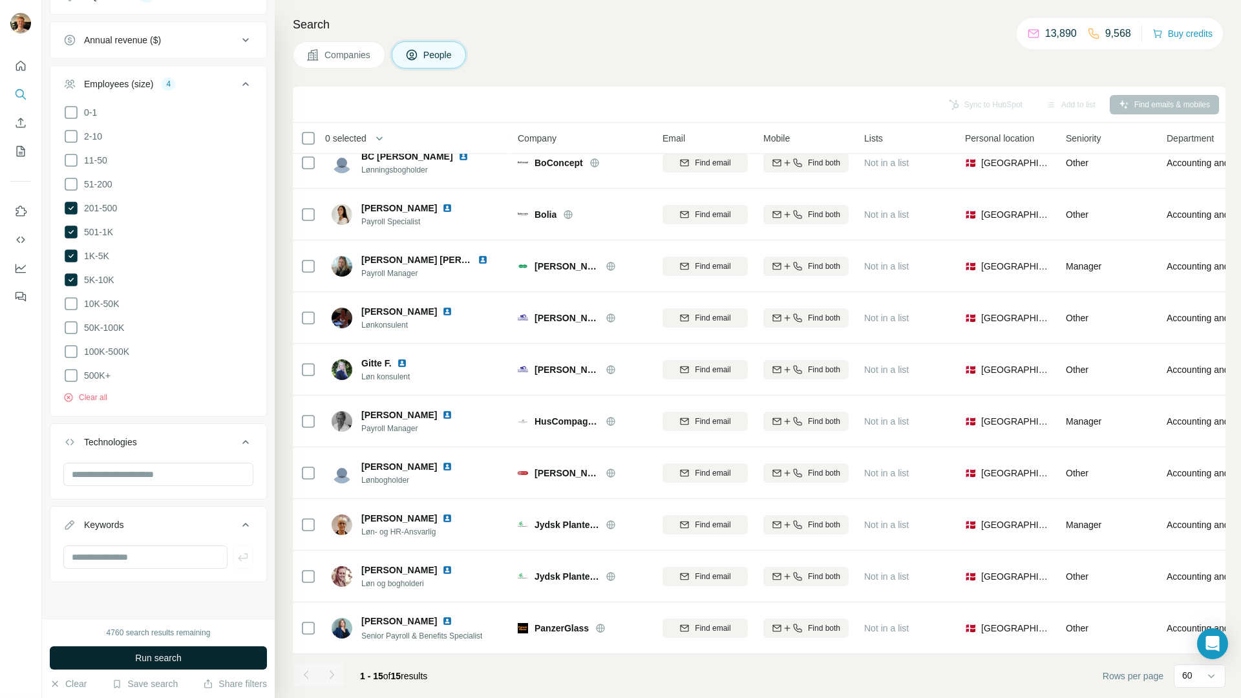
click at [118, 651] on button "Run search" at bounding box center [158, 657] width 217 height 23
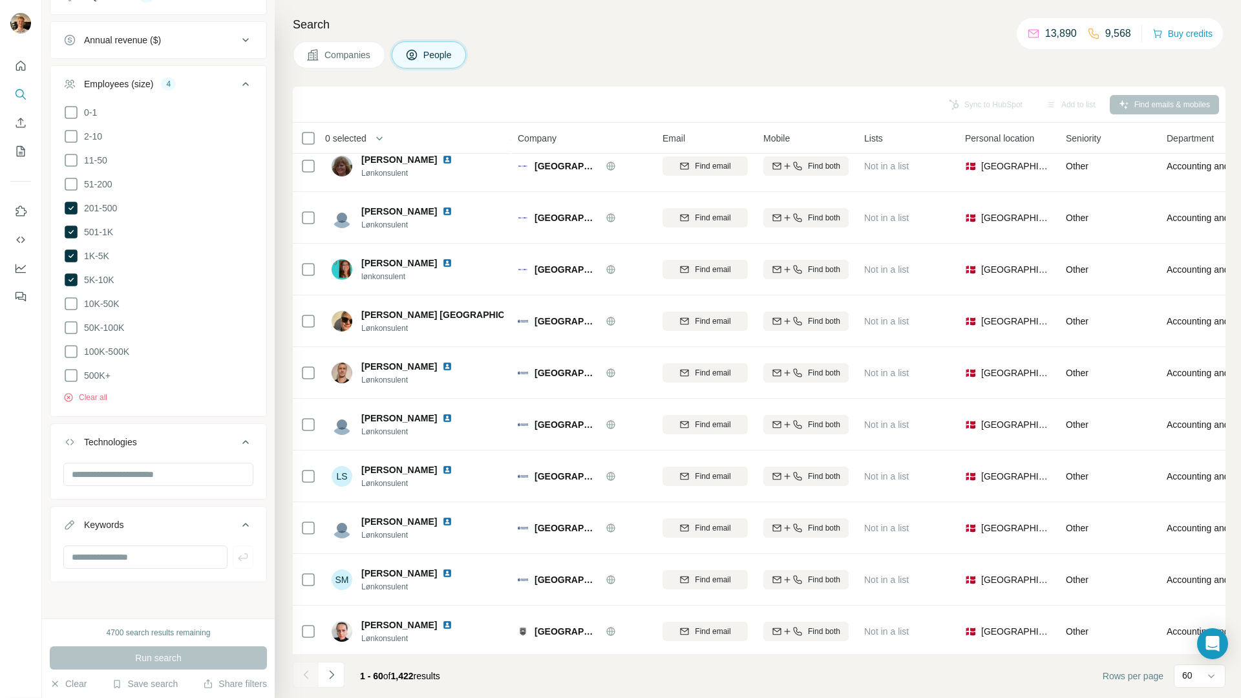
scroll to position [2609, 0]
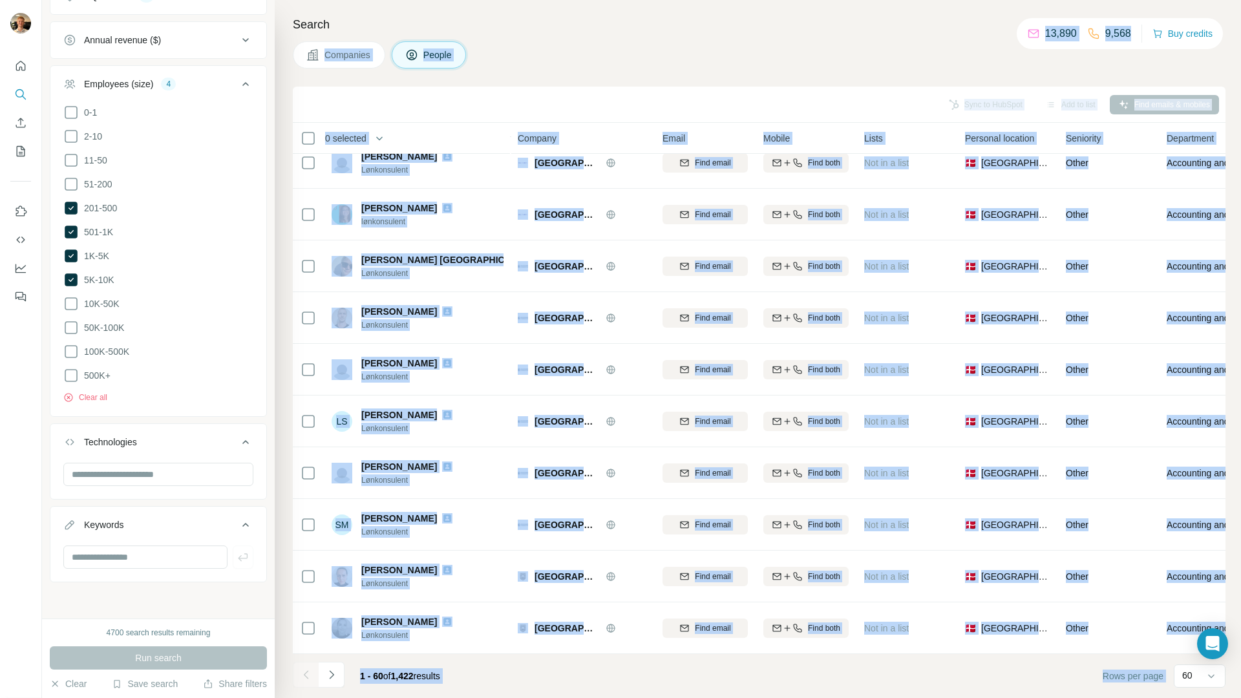
drag, startPoint x: 976, startPoint y: 23, endPoint x: 1125, endPoint y: 32, distance: 149.5
click at [1125, 32] on div "New search Hide Company lookalikes Personal information Job title 37 Director o…" at bounding box center [641, 349] width 1199 height 698
click at [889, 47] on div "Companies People" at bounding box center [759, 54] width 933 height 27
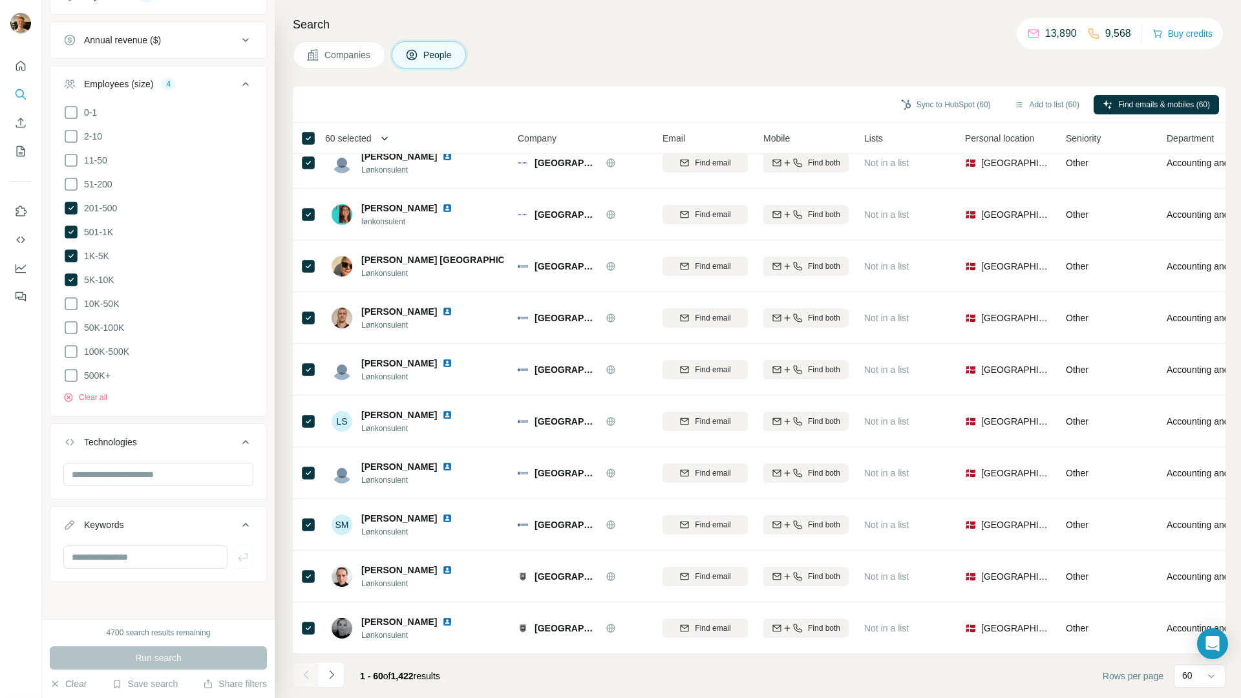
click at [385, 140] on icon "button" at bounding box center [384, 138] width 13 height 13
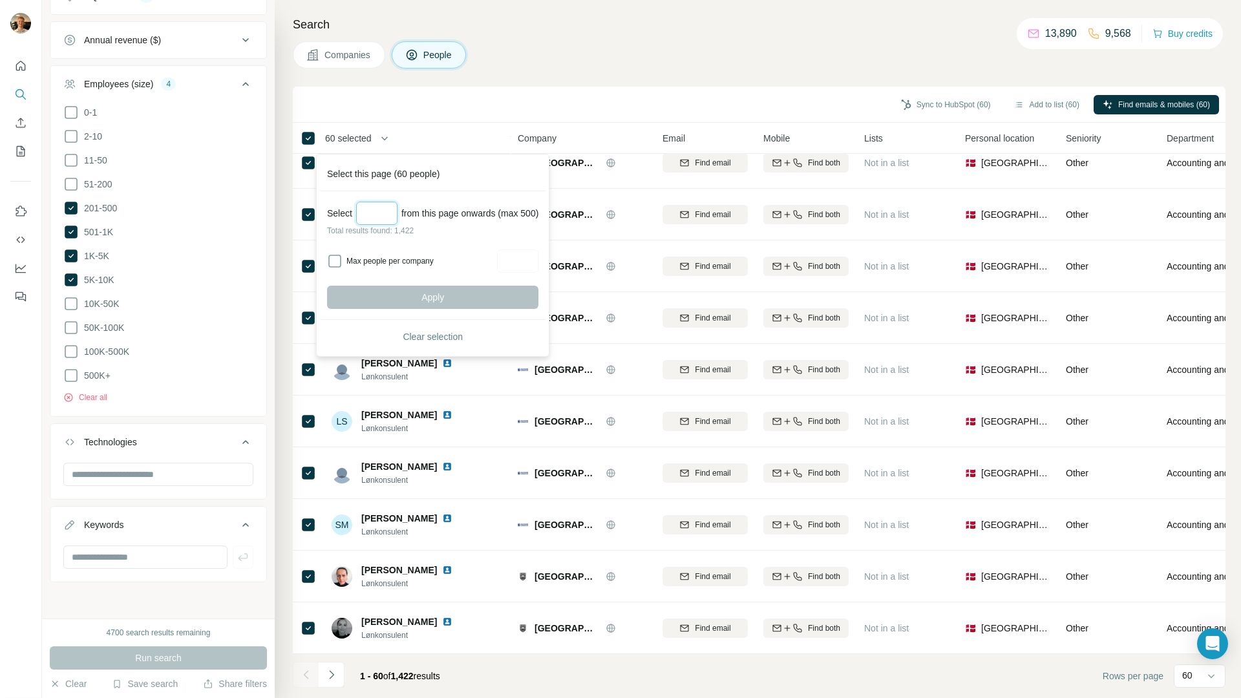
click at [375, 214] on input "Select a number (up to 500)" at bounding box center [376, 213] width 41 height 23
type input "***"
click at [496, 306] on button "Apply" at bounding box center [432, 297] width 211 height 23
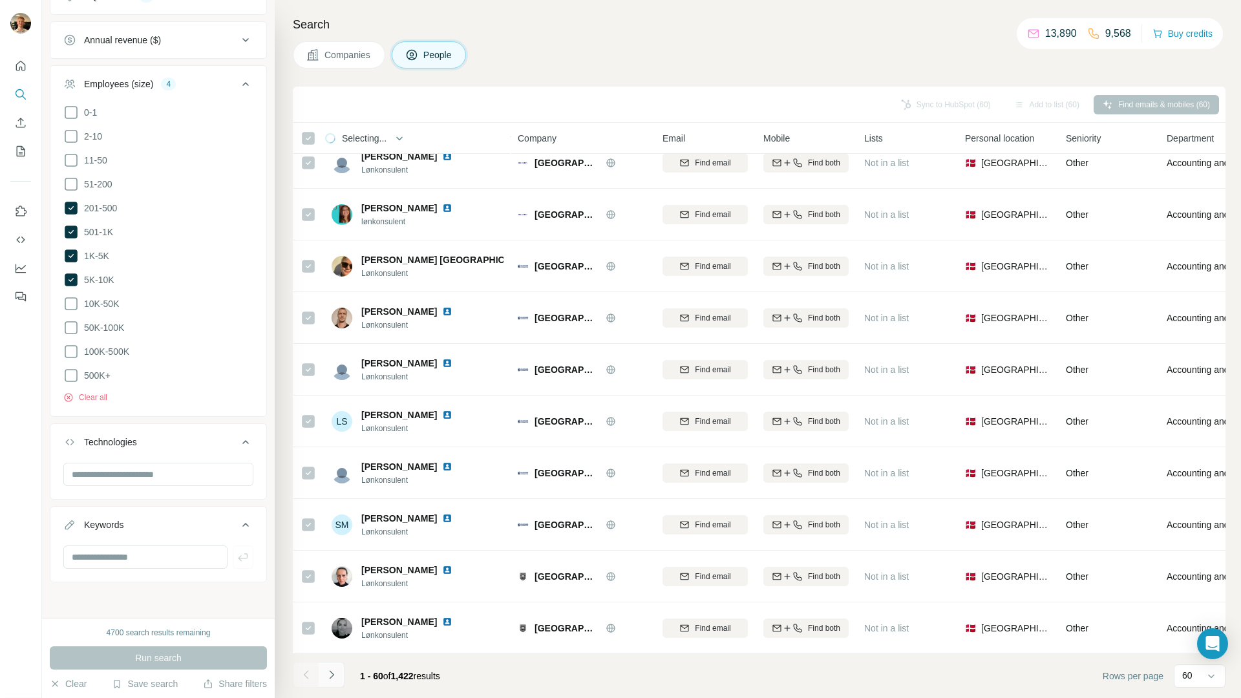
click at [330, 668] on icon "Navigate to next page" at bounding box center [331, 674] width 13 height 13
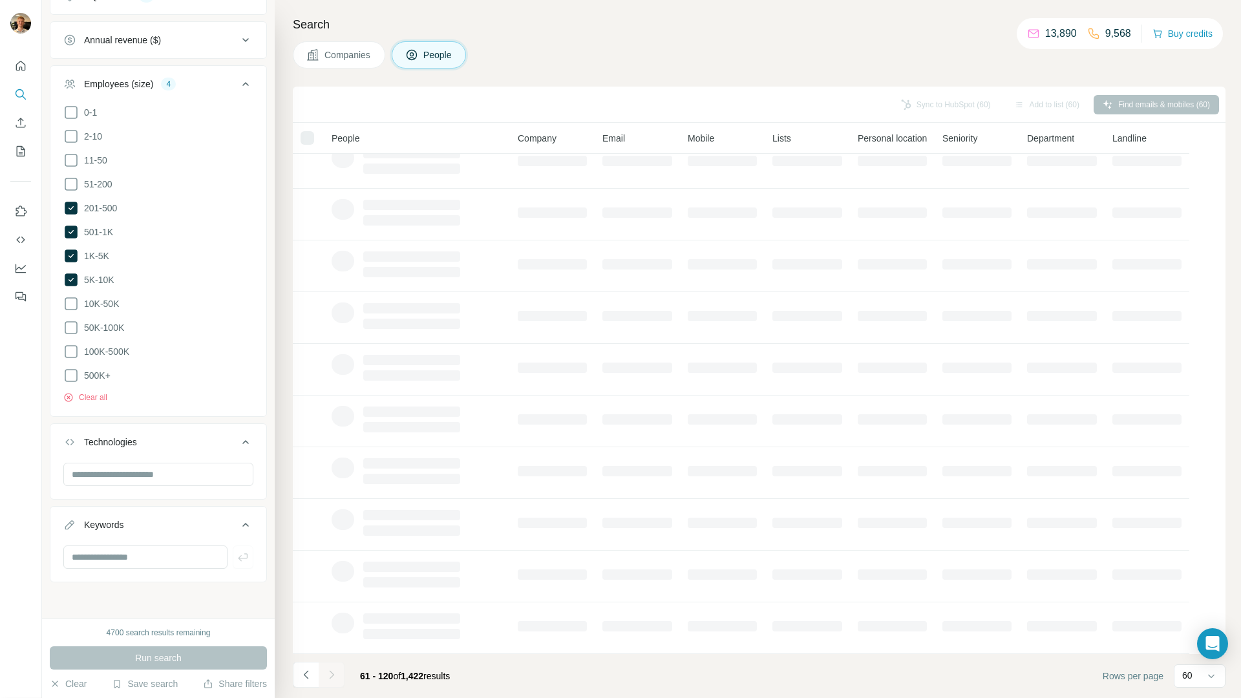
scroll to position [24, 0]
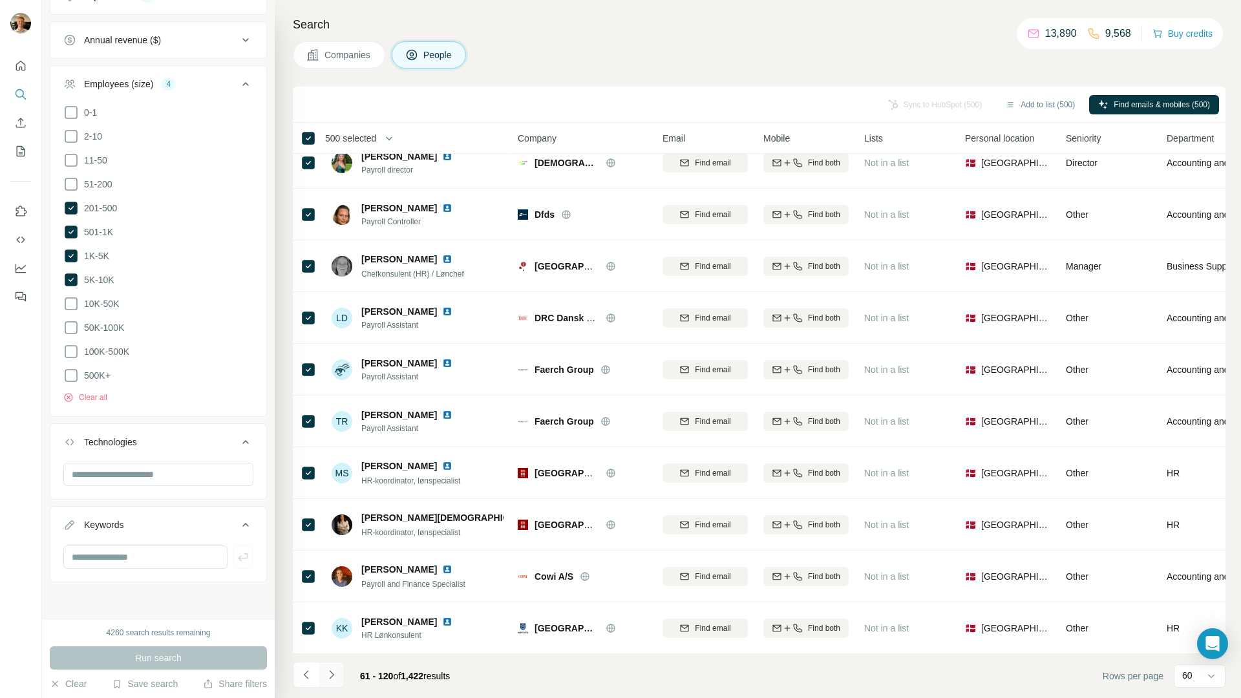
click at [339, 673] on button "Navigate to next page" at bounding box center [332, 675] width 26 height 26
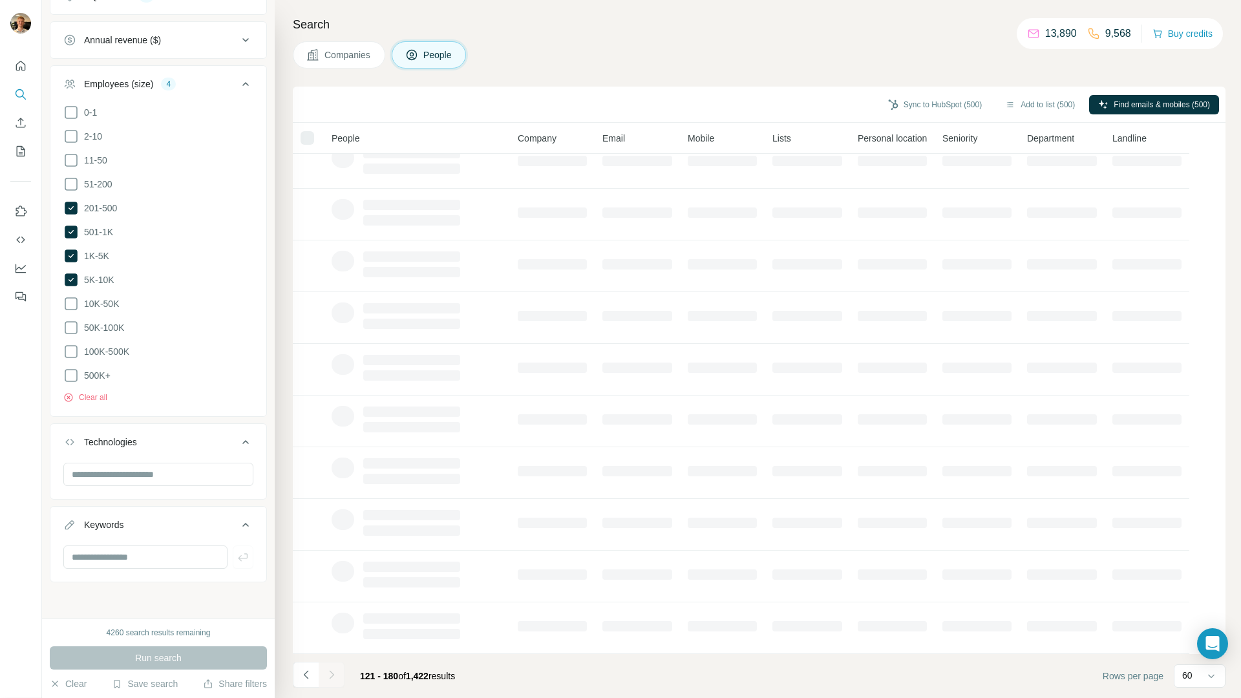
click at [338, 674] on div at bounding box center [332, 675] width 26 height 26
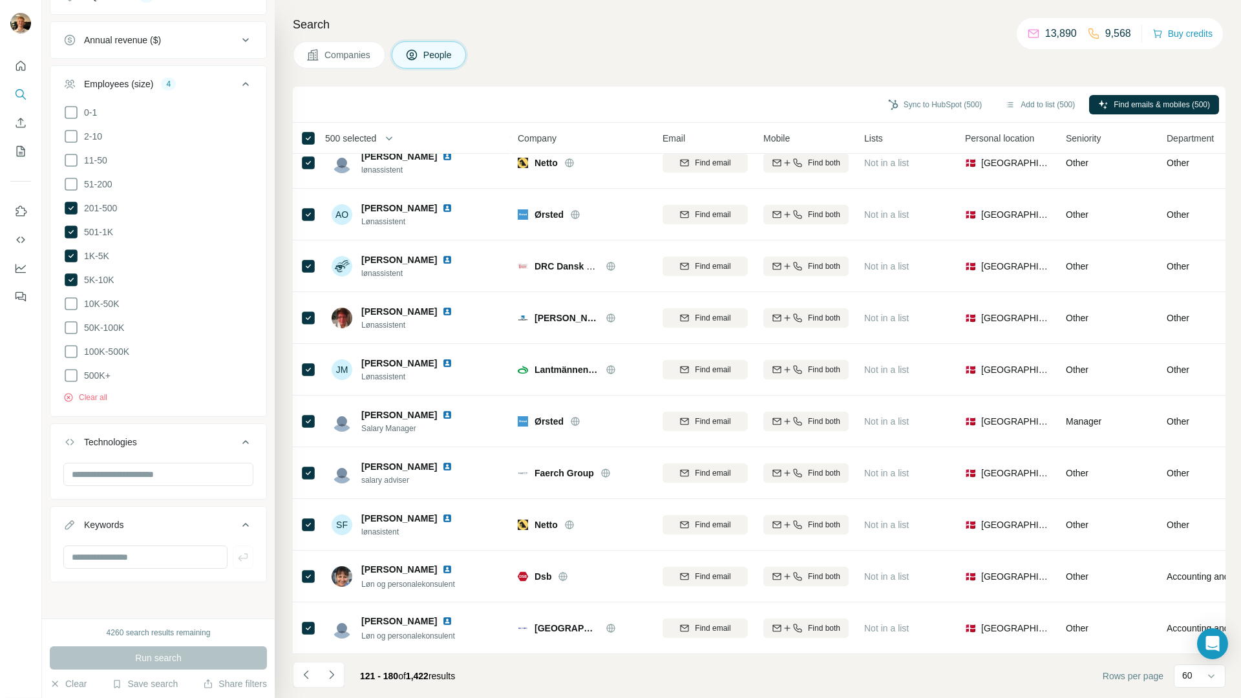
click at [338, 674] on button "Navigate to next page" at bounding box center [332, 675] width 26 height 26
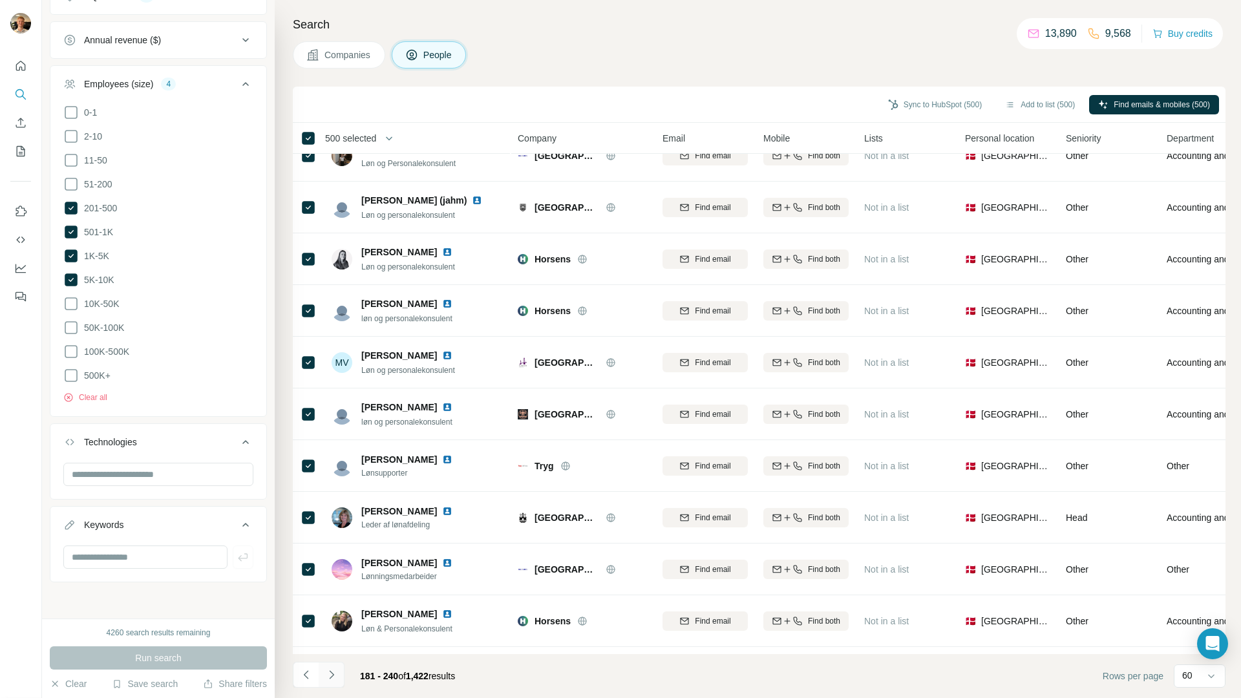
click at [337, 675] on button "Navigate to next page" at bounding box center [332, 675] width 26 height 26
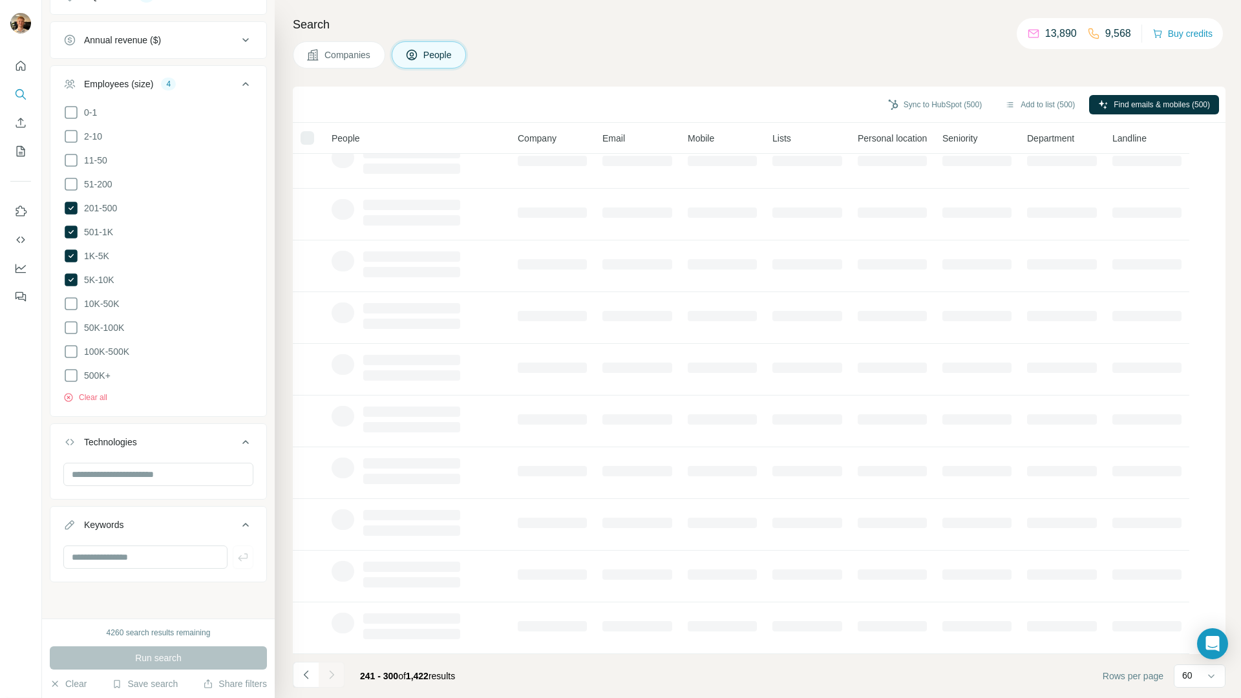
click at [337, 675] on icon "Navigate to next page" at bounding box center [331, 674] width 13 height 13
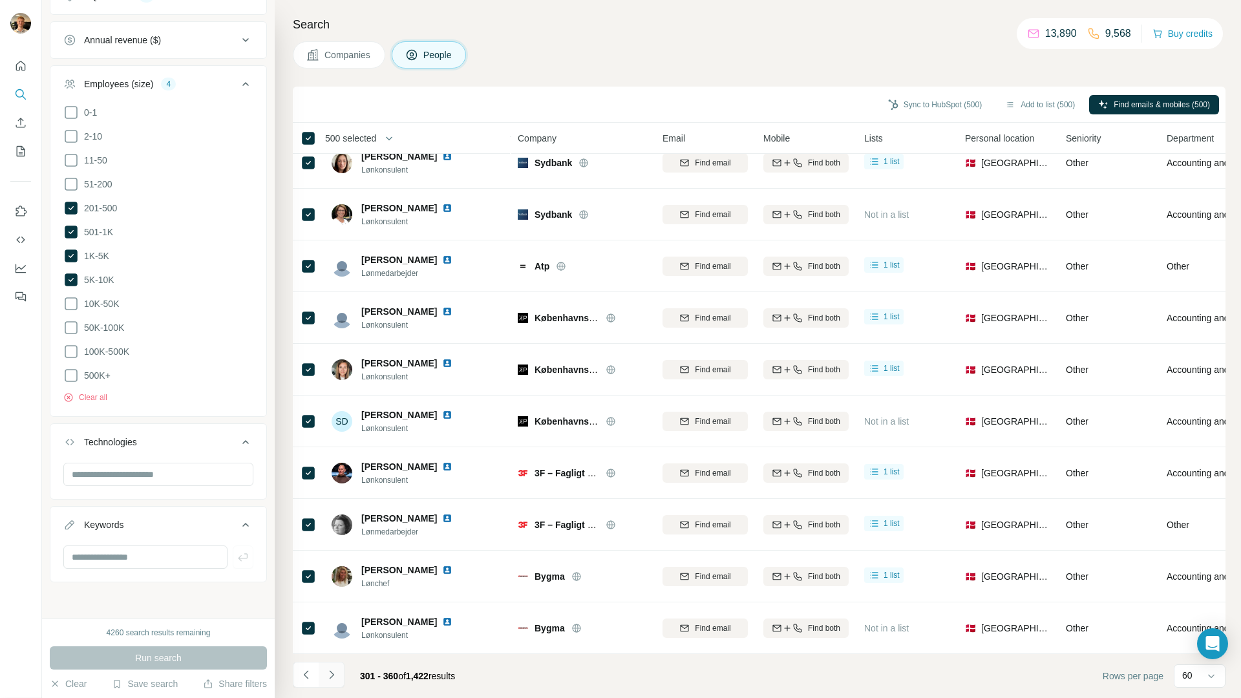
click at [337, 675] on icon "Navigate to next page" at bounding box center [331, 674] width 13 height 13
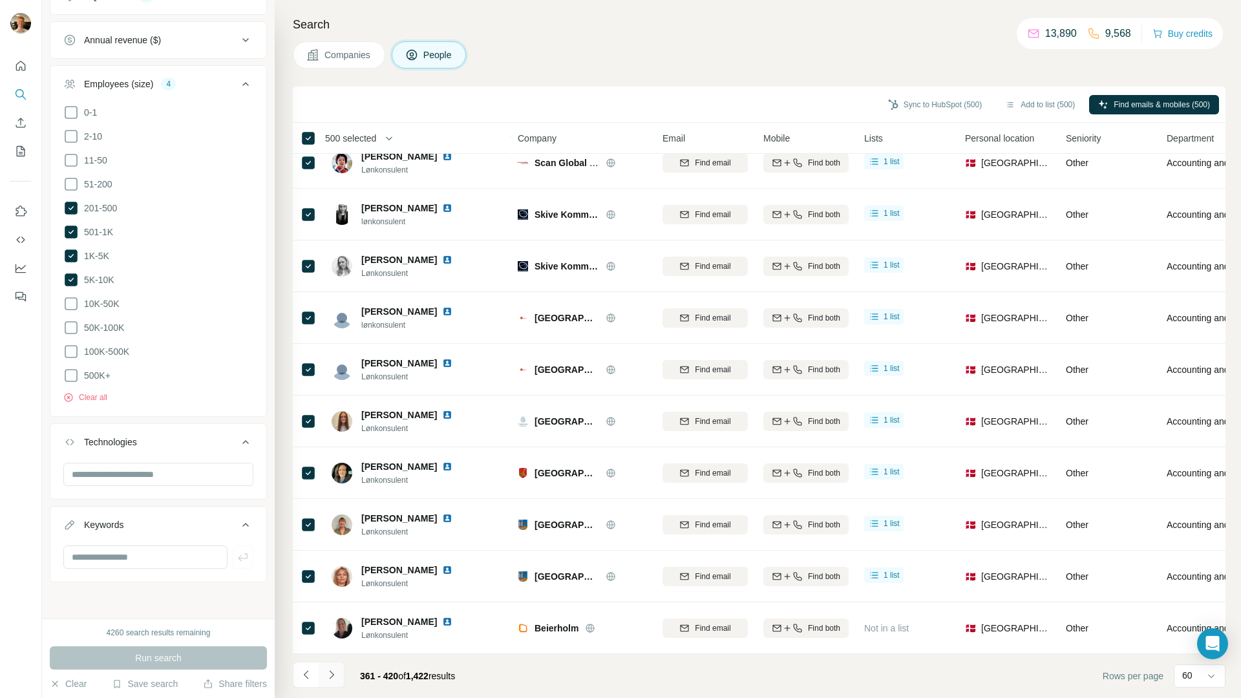
click at [337, 675] on icon "Navigate to next page" at bounding box center [331, 674] width 13 height 13
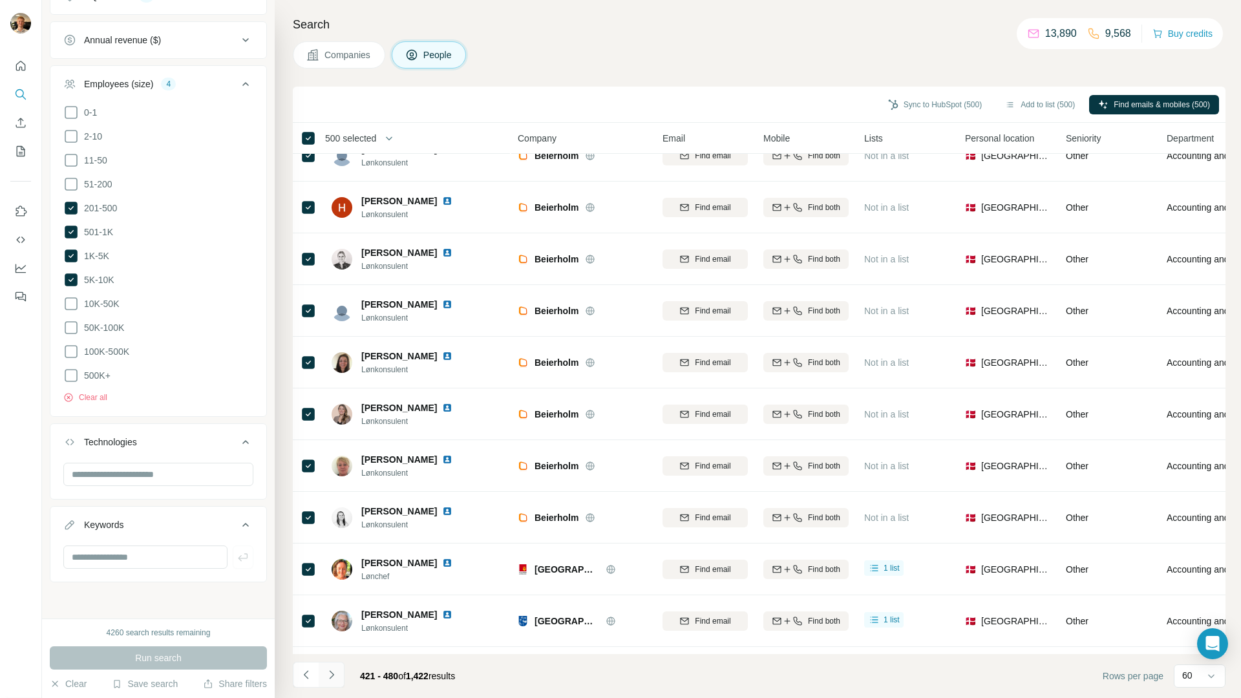
click at [337, 675] on icon "Navigate to next page" at bounding box center [331, 674] width 13 height 13
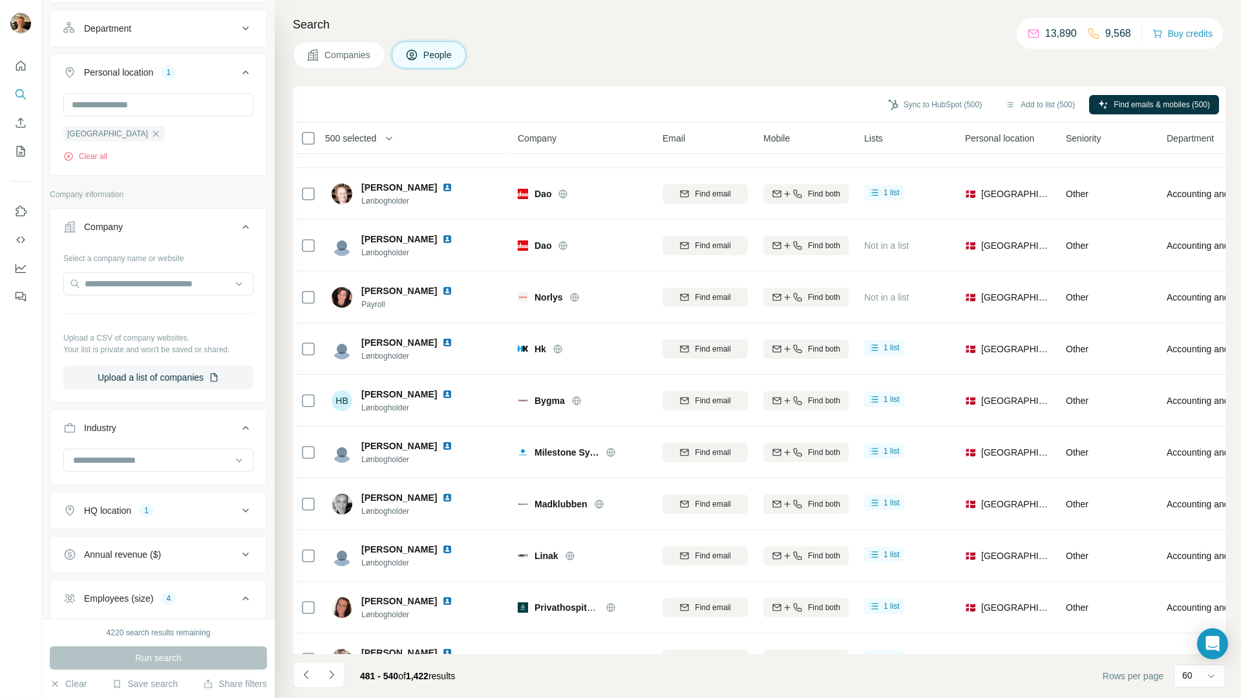
scroll to position [0, 0]
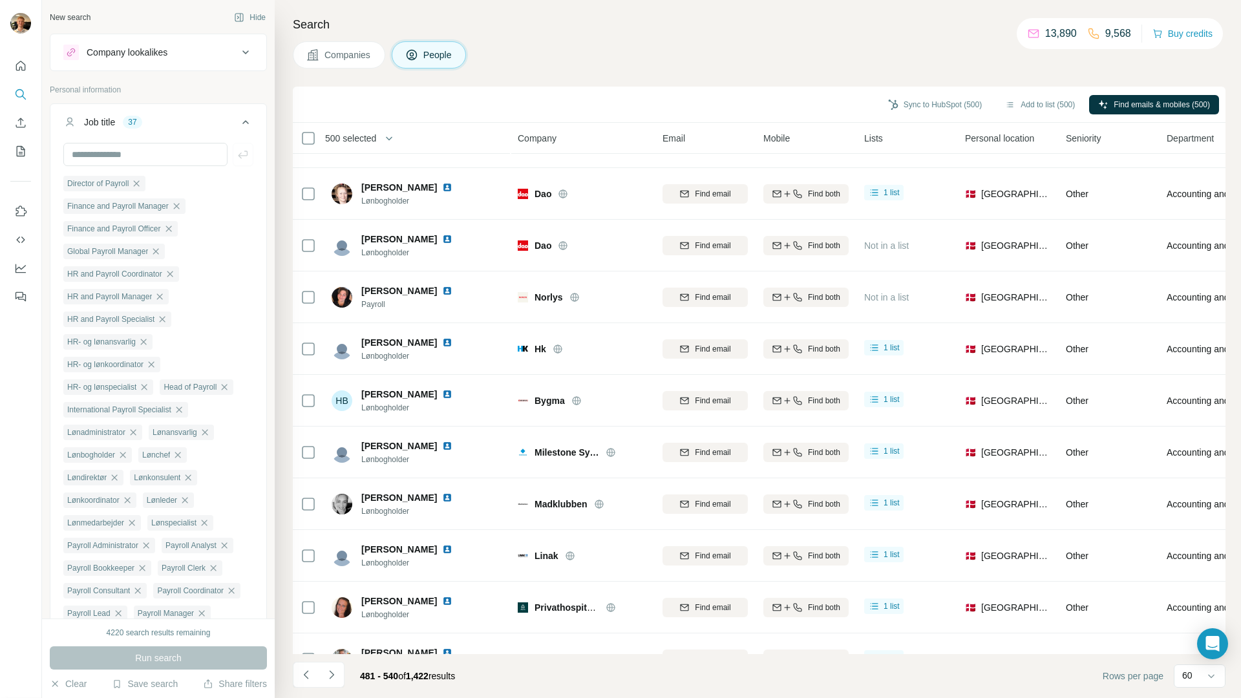
click at [188, 58] on div "Company lookalikes" at bounding box center [150, 53] width 174 height 16
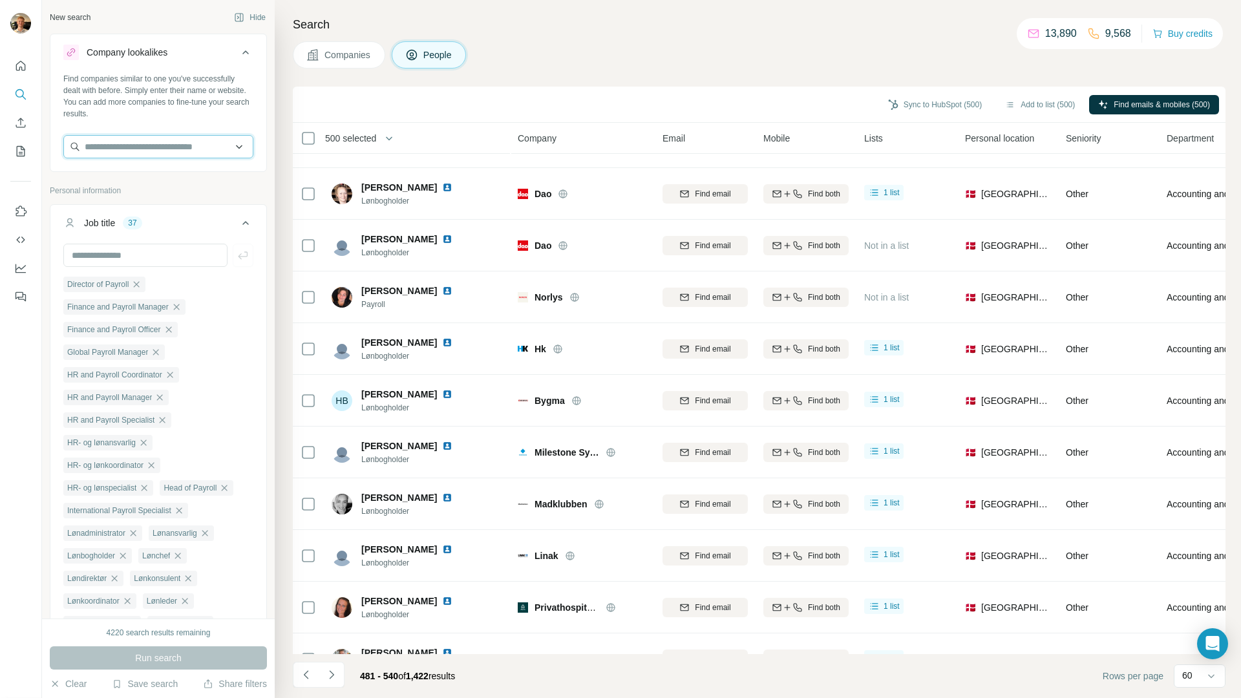
click at [155, 146] on input "text" at bounding box center [158, 146] width 190 height 23
type input "**********"
click at [140, 176] on p "PureGym" at bounding box center [131, 175] width 62 height 13
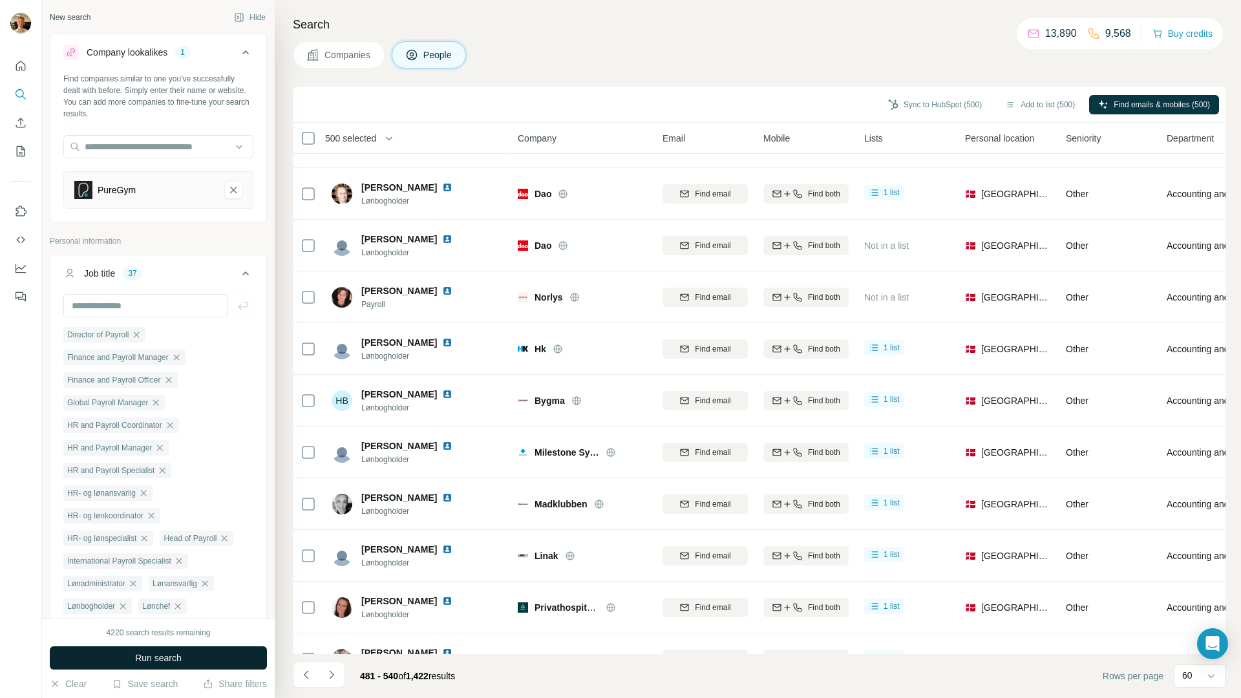
click at [193, 656] on button "Run search" at bounding box center [158, 657] width 217 height 23
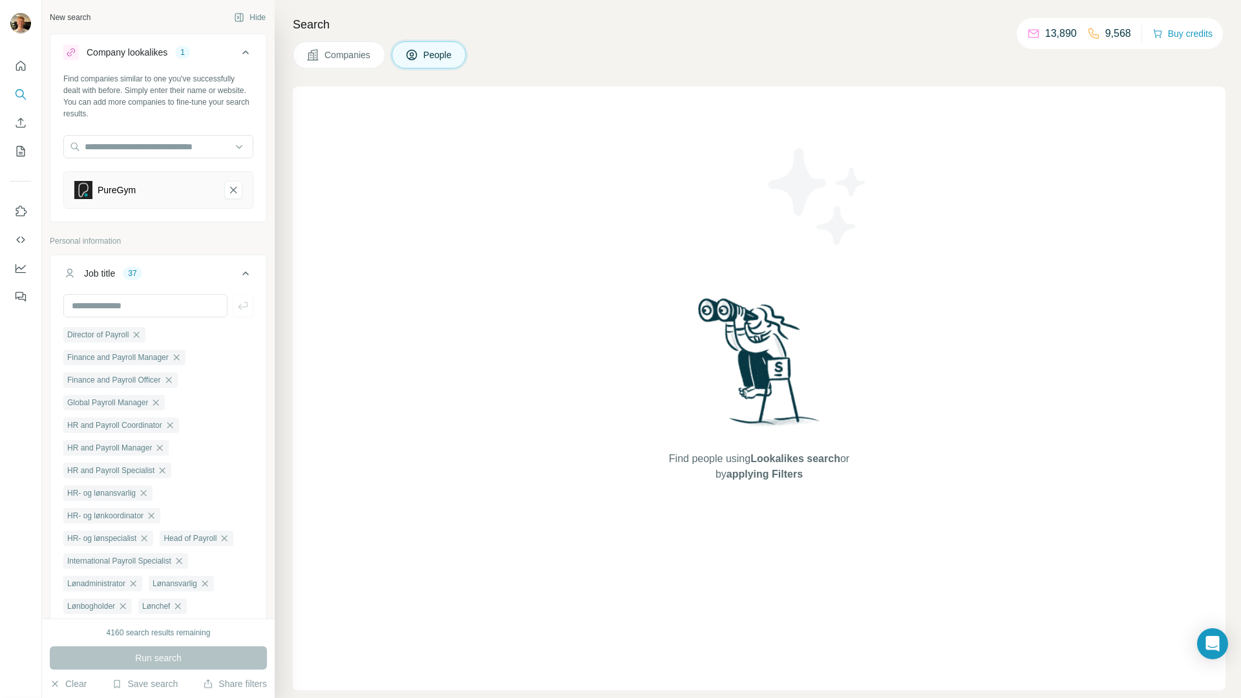
click at [355, 48] on span "Companies" at bounding box center [347, 54] width 47 height 13
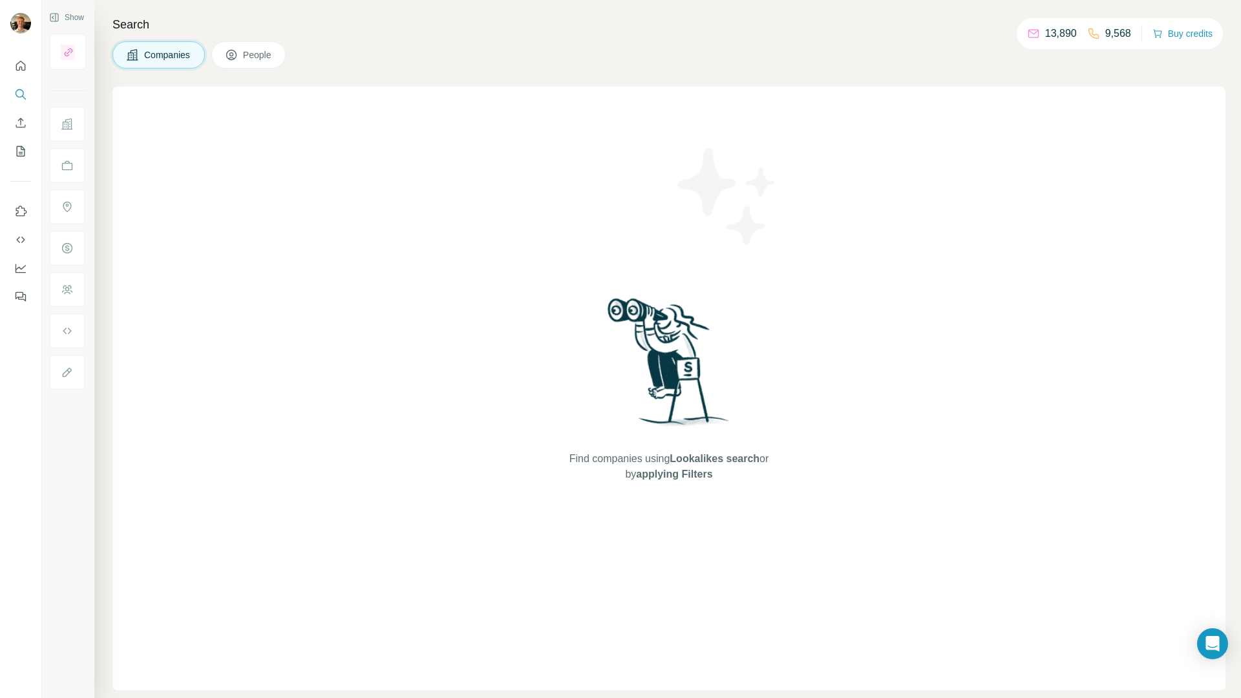
click at [58, 41] on div at bounding box center [68, 52] width 36 height 36
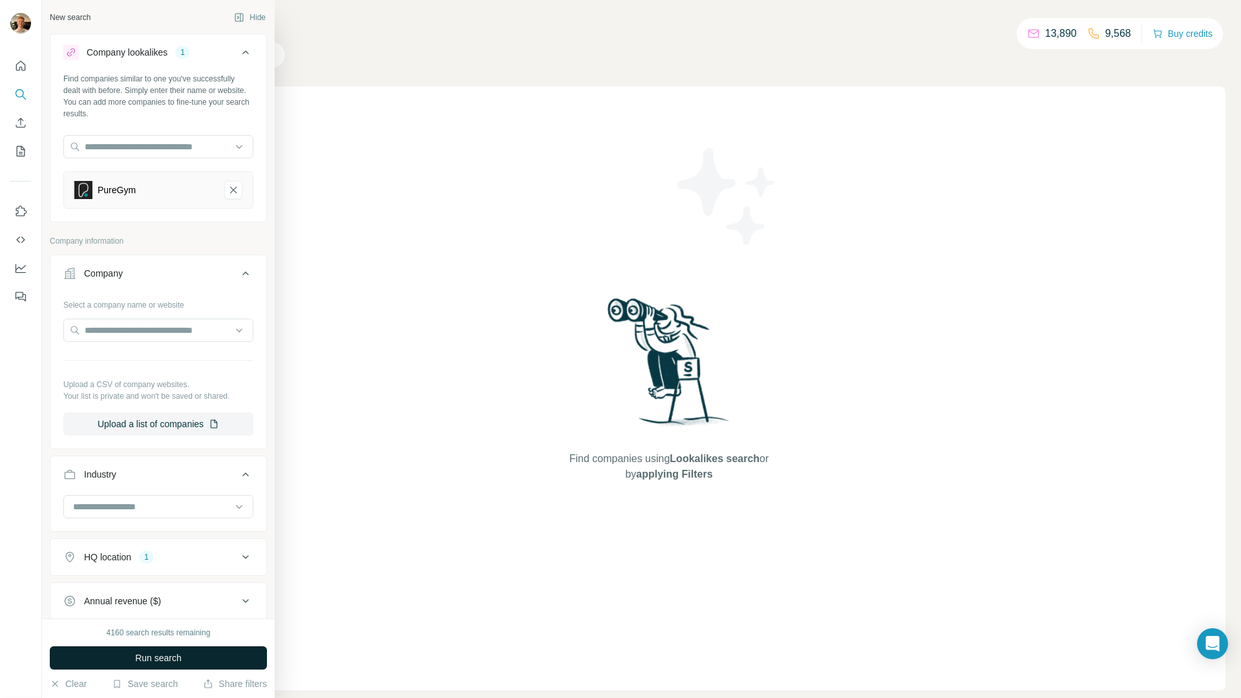
click at [160, 649] on button "Run search" at bounding box center [158, 657] width 217 height 23
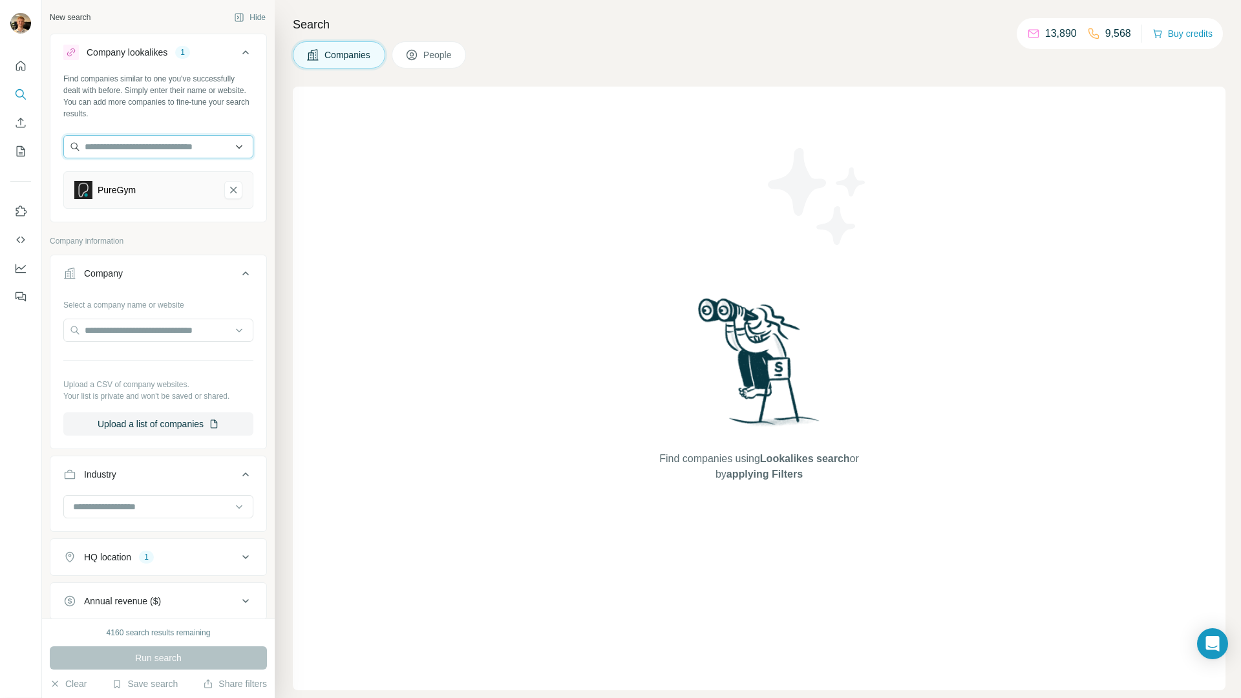
drag, startPoint x: 160, startPoint y: 147, endPoint x: 159, endPoint y: 158, distance: 10.4
click at [160, 147] on input "text" at bounding box center [158, 146] width 190 height 23
click at [222, 224] on div "Company lookalikes 1 Find companies similar to one you've successfully dealt wi…" at bounding box center [158, 589] width 217 height 1110
click at [228, 193] on icon "PureGym-remove-button" at bounding box center [233, 190] width 12 height 13
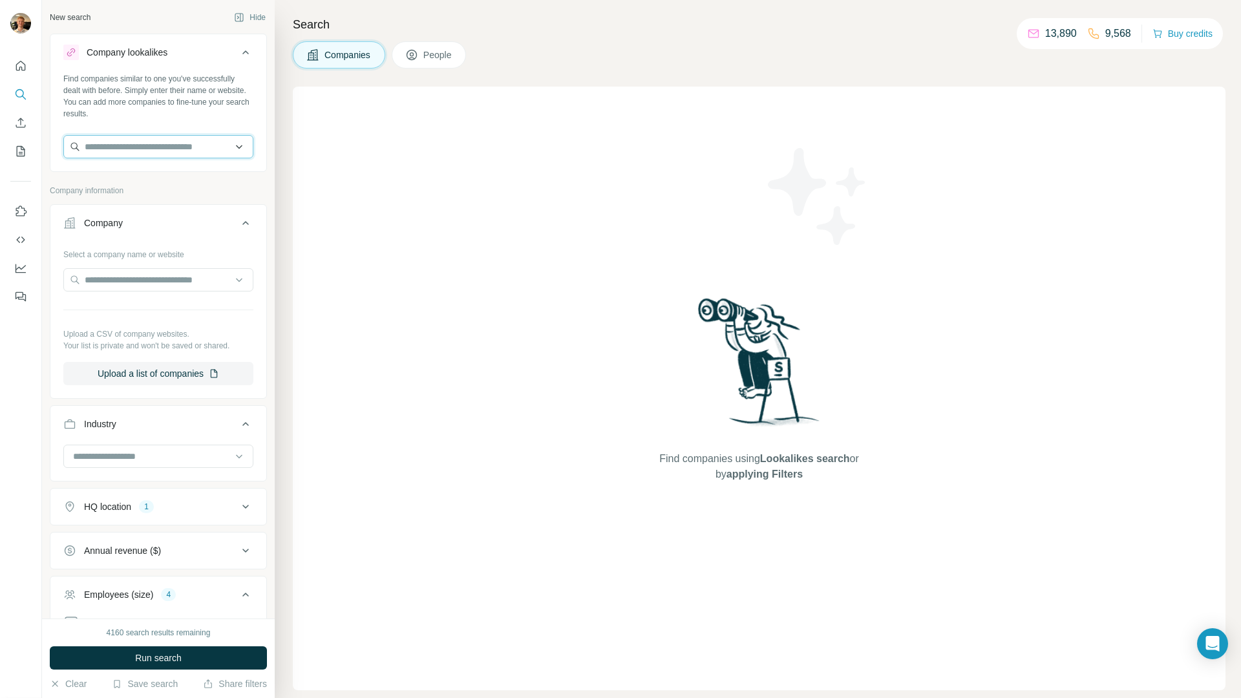
click at [154, 154] on input "text" at bounding box center [158, 146] width 190 height 23
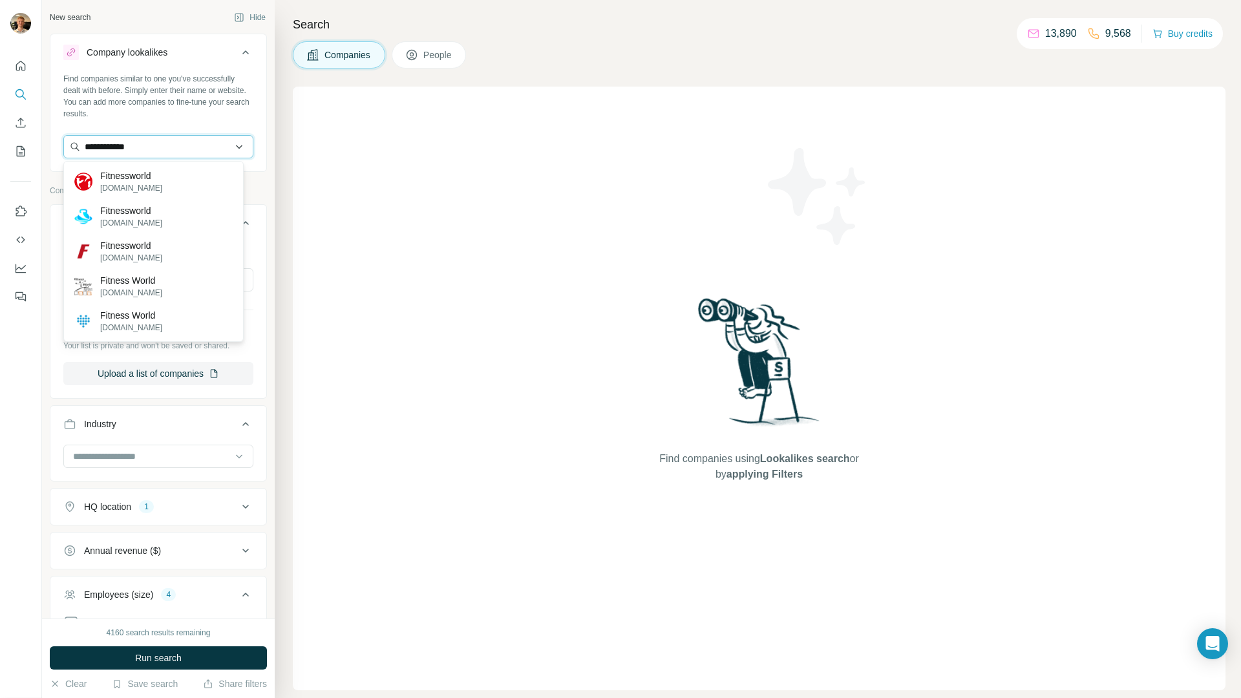
click at [160, 150] on input "**********" at bounding box center [158, 146] width 190 height 23
type input "****"
click at [151, 176] on div "Sats sats.no" at bounding box center [154, 181] width 174 height 35
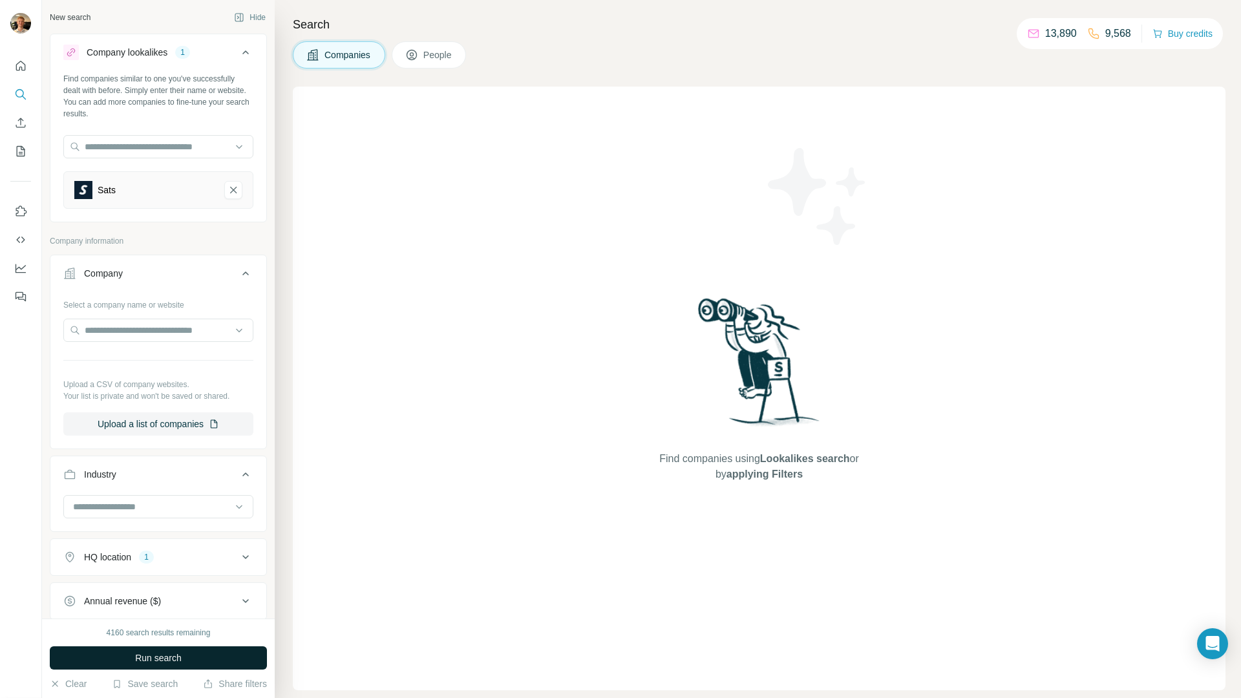
click at [164, 659] on span "Run search" at bounding box center [158, 657] width 47 height 13
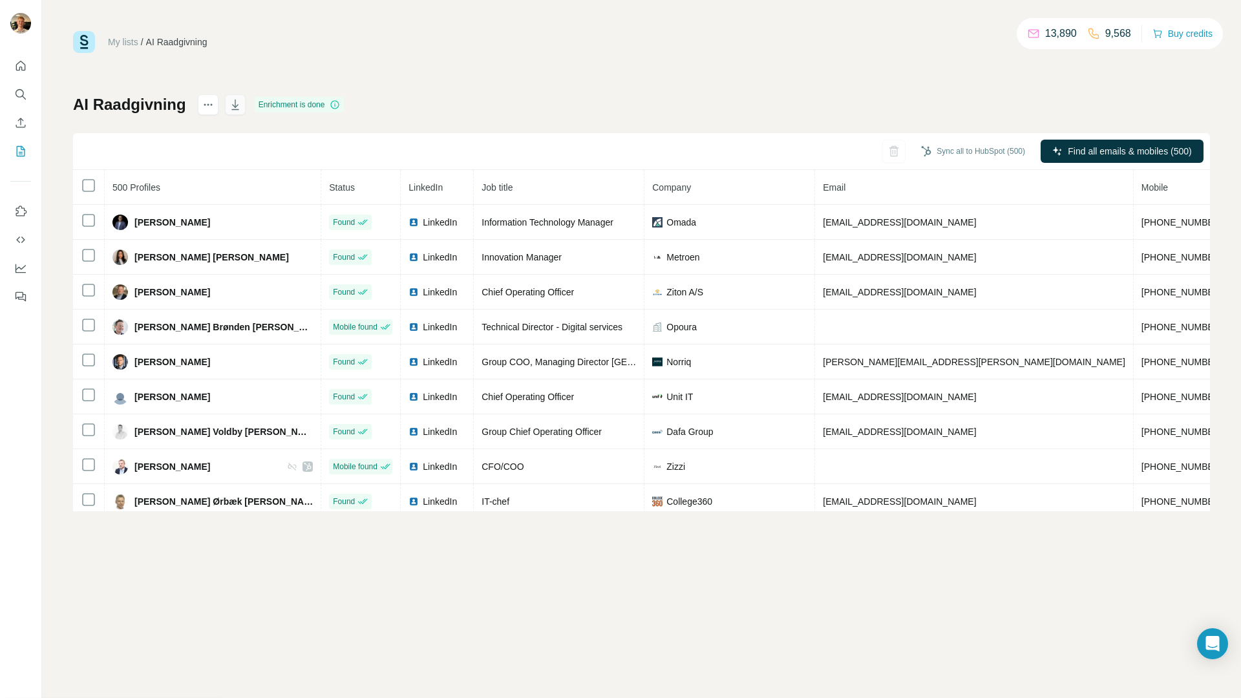
click at [233, 105] on icon "button" at bounding box center [235, 104] width 13 height 13
